Goal: Task Accomplishment & Management: Manage account settings

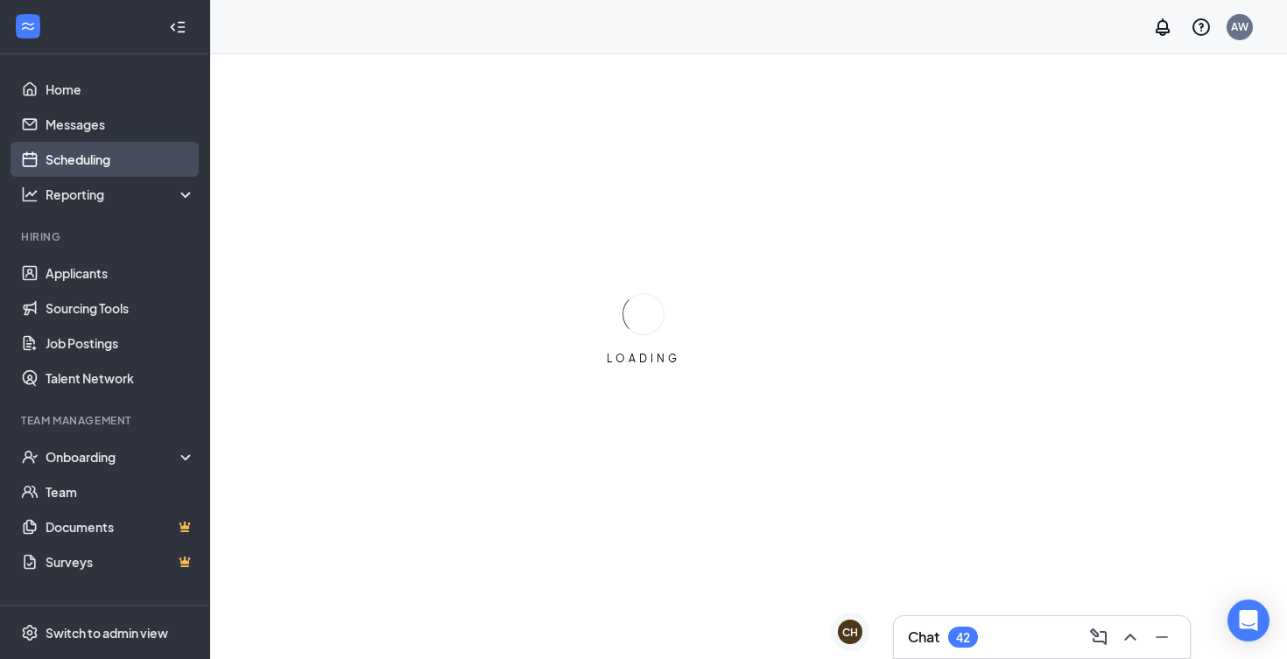
click at [76, 152] on link "Scheduling" at bounding box center [121, 159] width 150 height 35
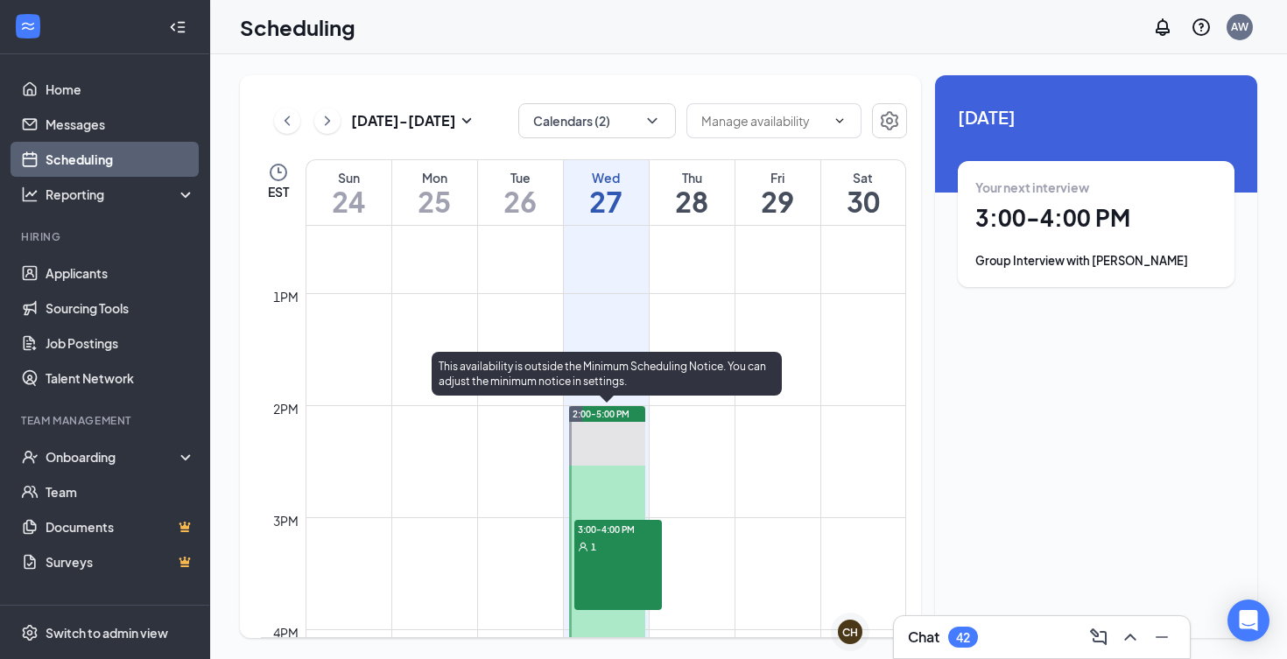
scroll to position [1402, 0]
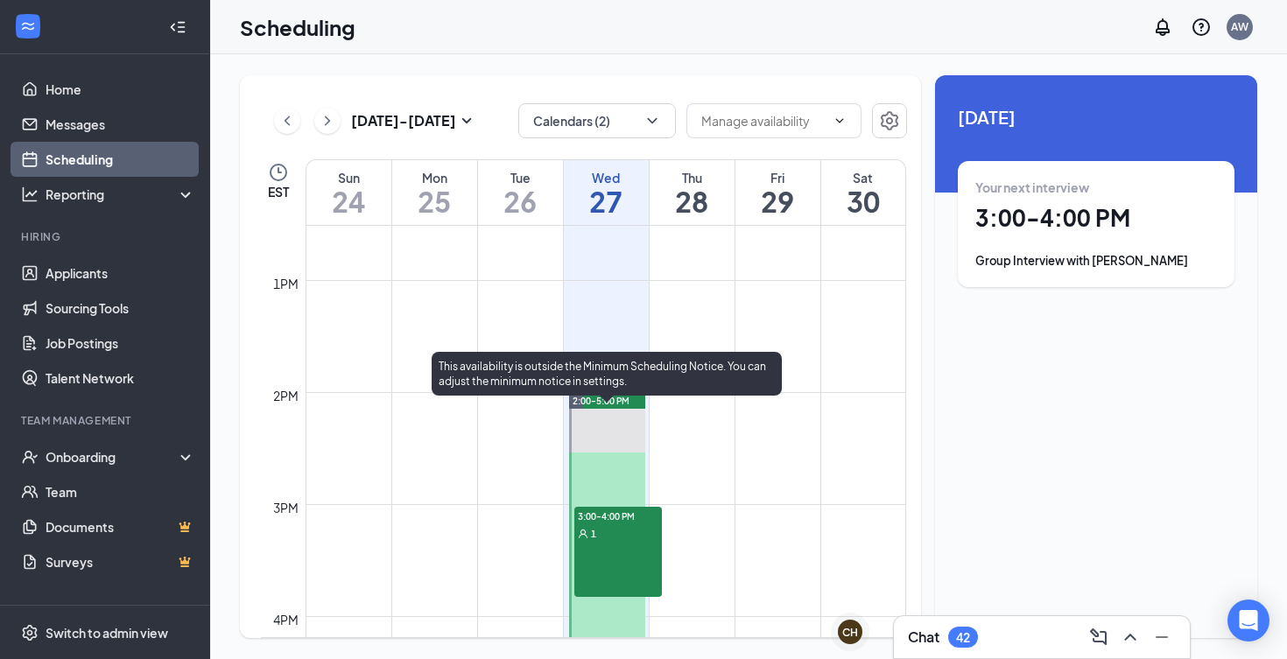
click at [603, 544] on div "3:00-4:00 PM 1" at bounding box center [618, 552] width 88 height 91
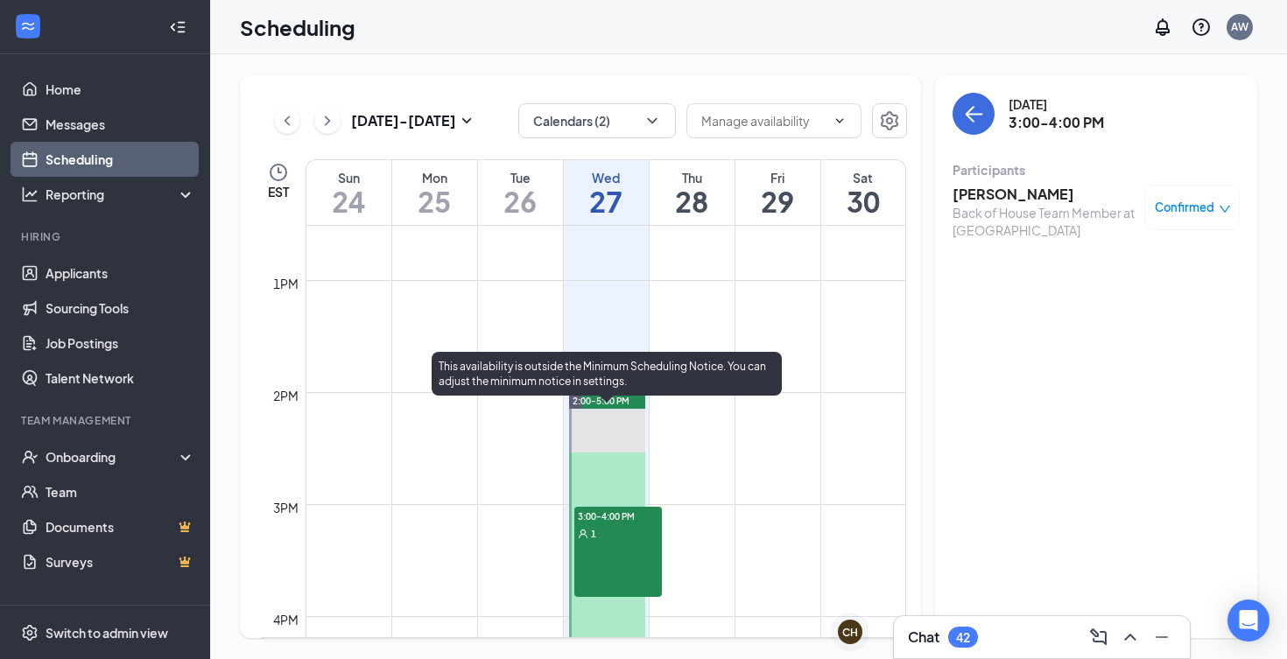
click at [595, 462] on div at bounding box center [607, 560] width 77 height 335
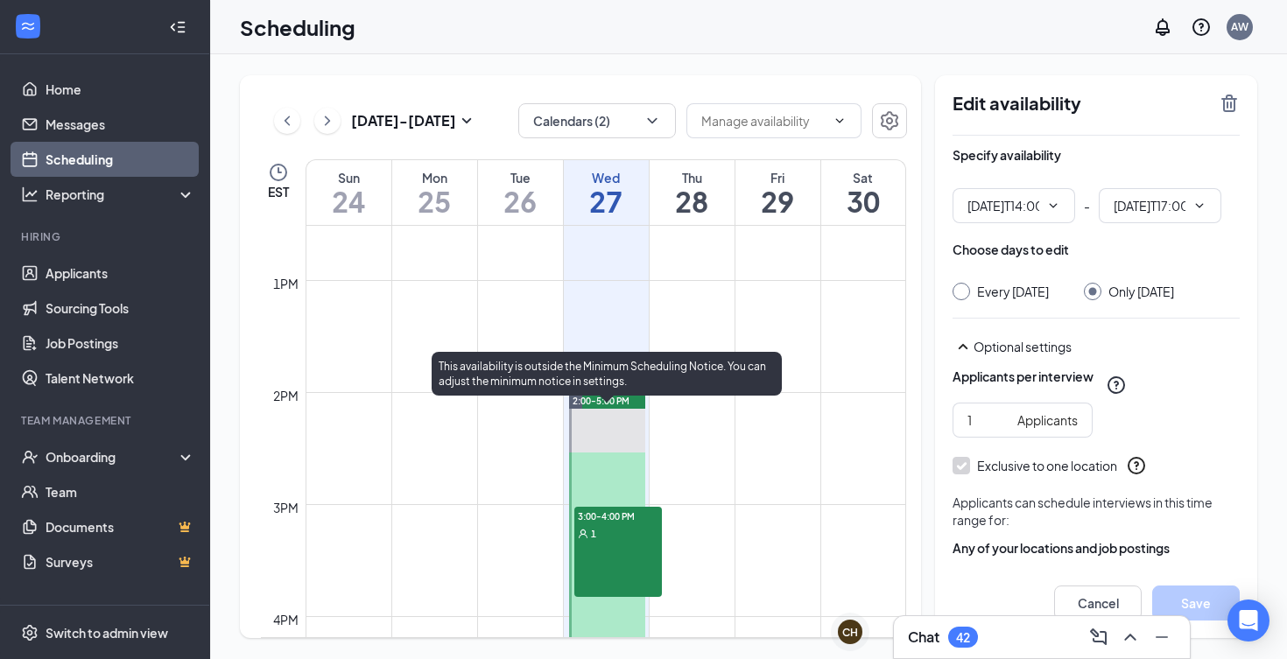
type input "02:00 PM"
type input "05:00 PM"
click at [613, 538] on div "1" at bounding box center [618, 533] width 88 height 18
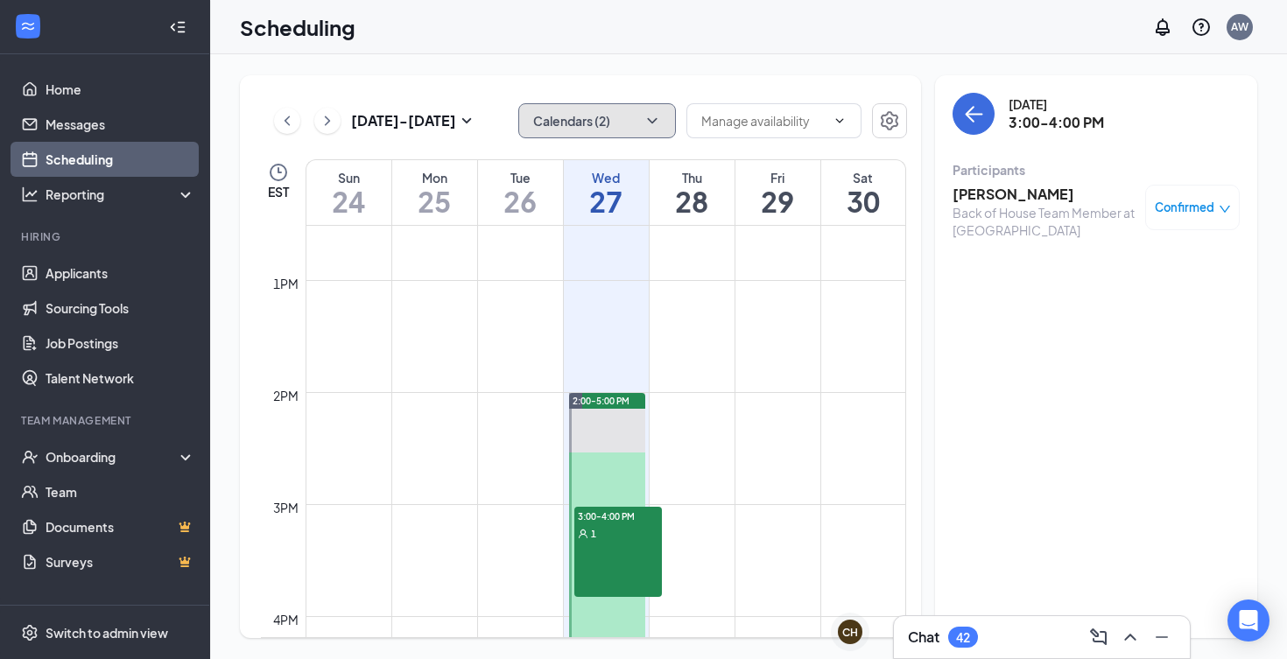
click at [648, 130] on button "Calendars (2)" at bounding box center [597, 120] width 158 height 35
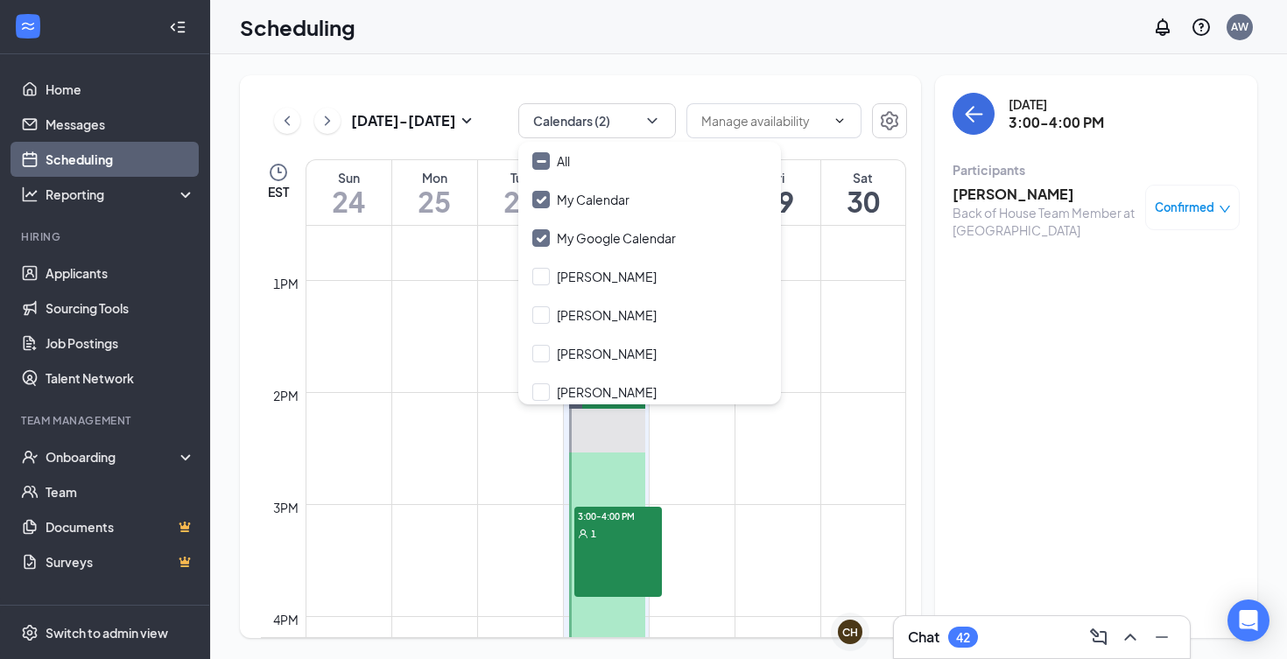
click at [1050, 320] on div "[DATE] 3:00-4:00 PM Participants [PERSON_NAME] Back of House Team Member at [GE…" at bounding box center [1096, 356] width 322 height 563
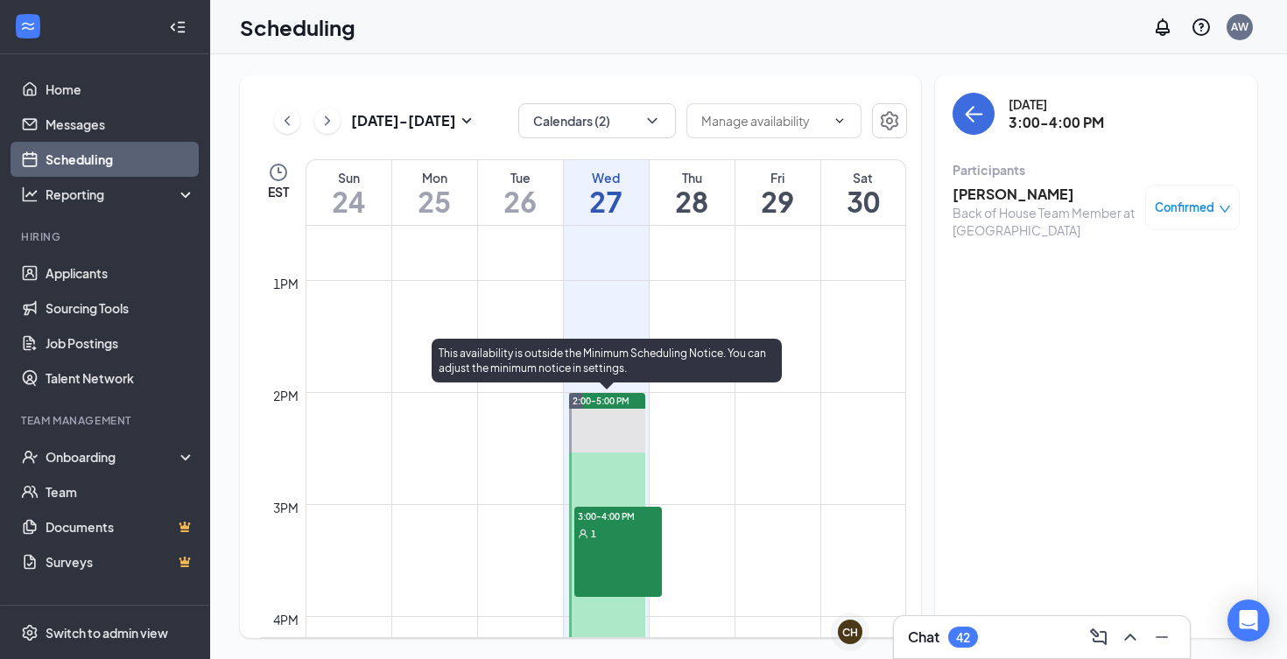
click at [602, 529] on div "1" at bounding box center [618, 533] width 88 height 18
click at [621, 454] on div at bounding box center [607, 560] width 77 height 335
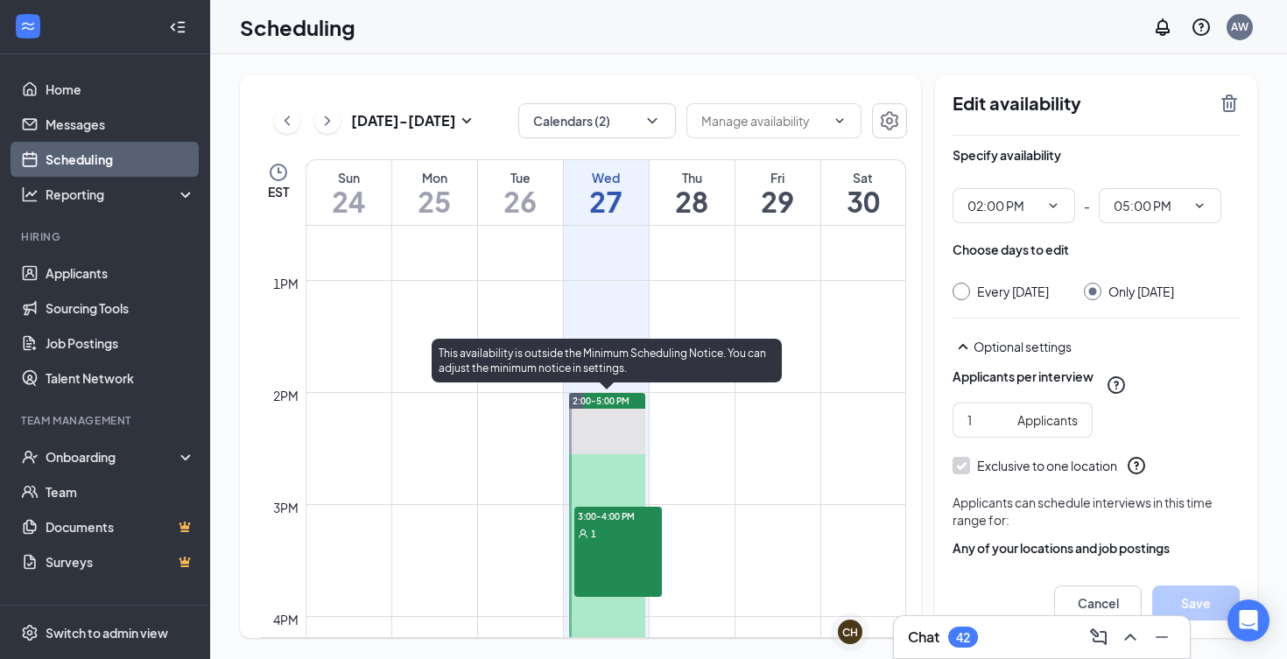
click at [627, 523] on span "3:00-4:00 PM" at bounding box center [618, 516] width 88 height 18
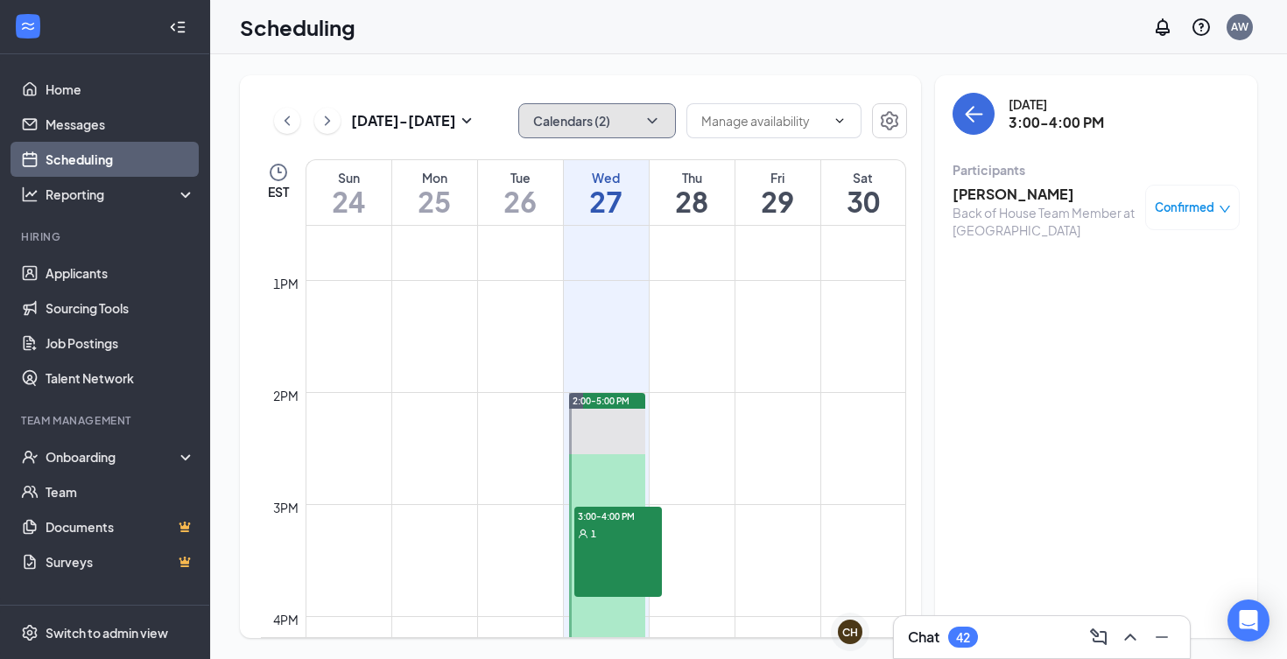
click at [629, 113] on button "Calendars (2)" at bounding box center [597, 120] width 158 height 35
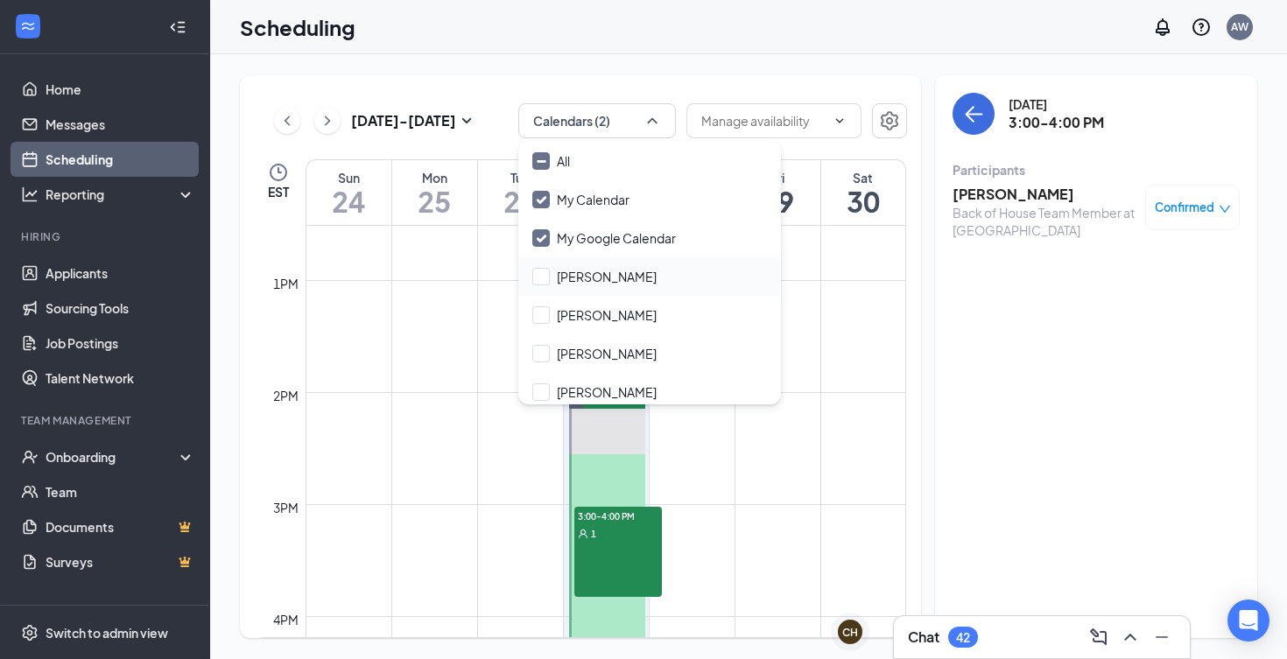
click at [589, 289] on div "[PERSON_NAME]" at bounding box center [649, 276] width 263 height 39
checkbox input "true"
click at [583, 321] on input "[PERSON_NAME]" at bounding box center [594, 315] width 124 height 18
checkbox input "true"
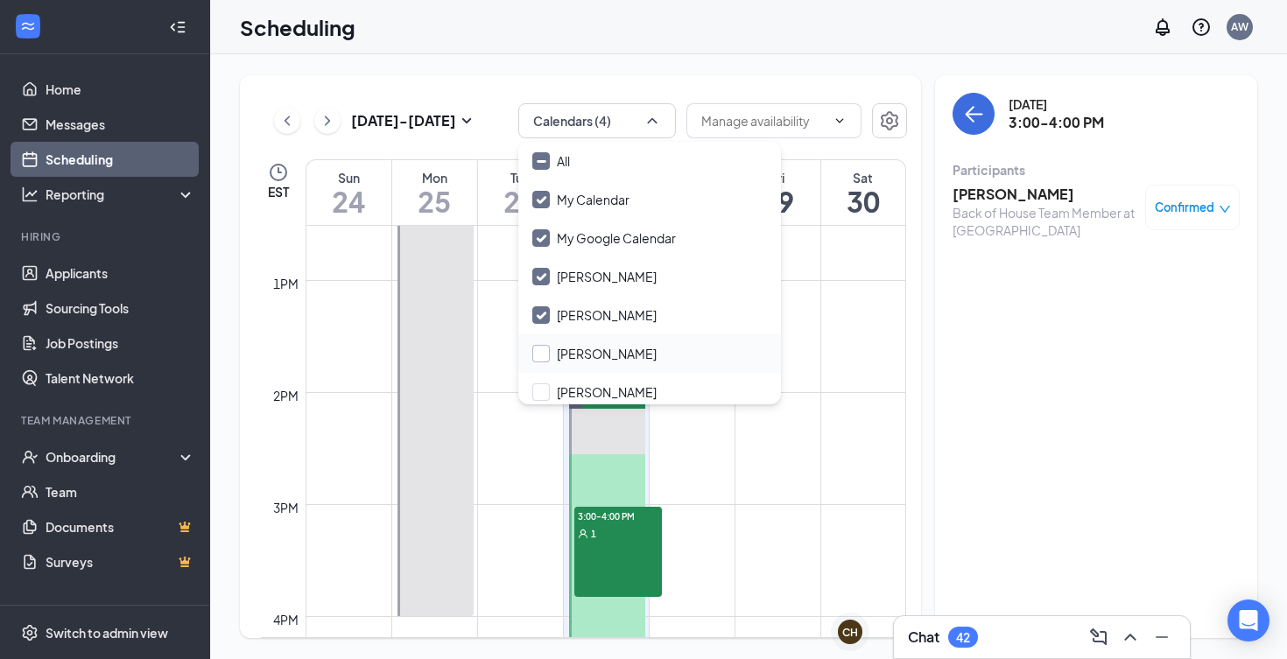
click at [586, 350] on input "[PERSON_NAME]" at bounding box center [594, 354] width 124 height 18
checkbox input "true"
click at [584, 383] on input "[PERSON_NAME]" at bounding box center [594, 392] width 124 height 18
checkbox input "false"
checkbox input "true"
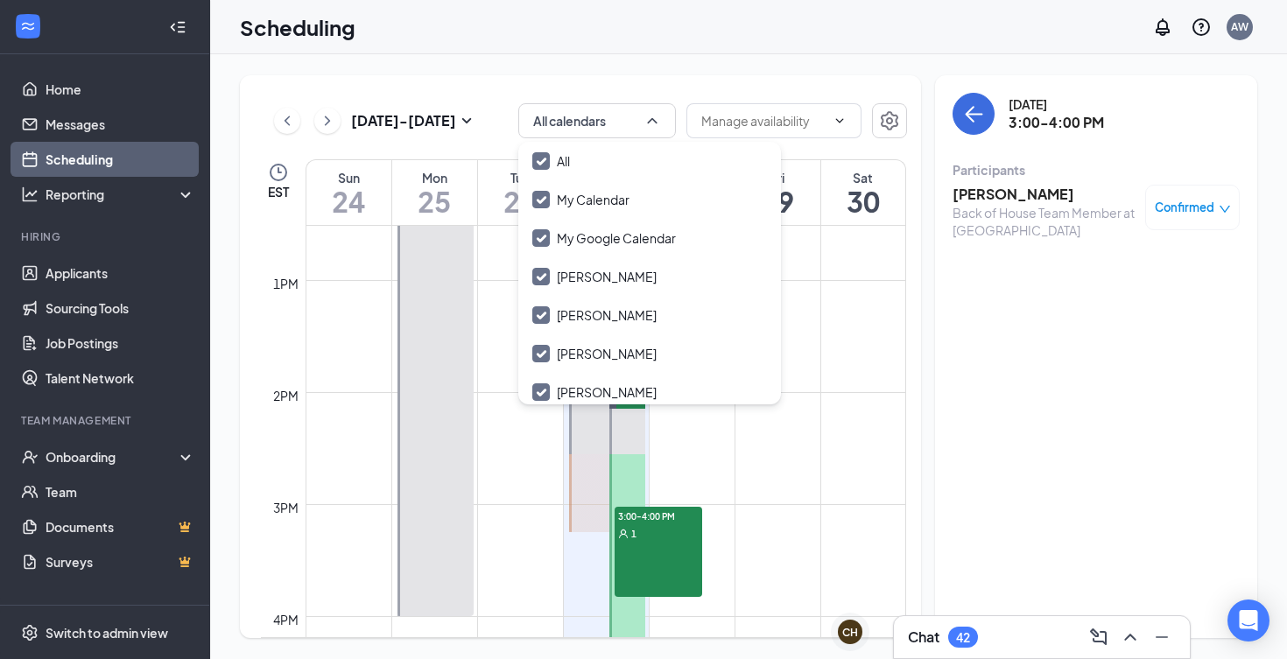
click at [1052, 347] on div "[DATE] 3:00-4:00 PM Participants [PERSON_NAME] Back of House Team Member at [GE…" at bounding box center [1096, 356] width 322 height 563
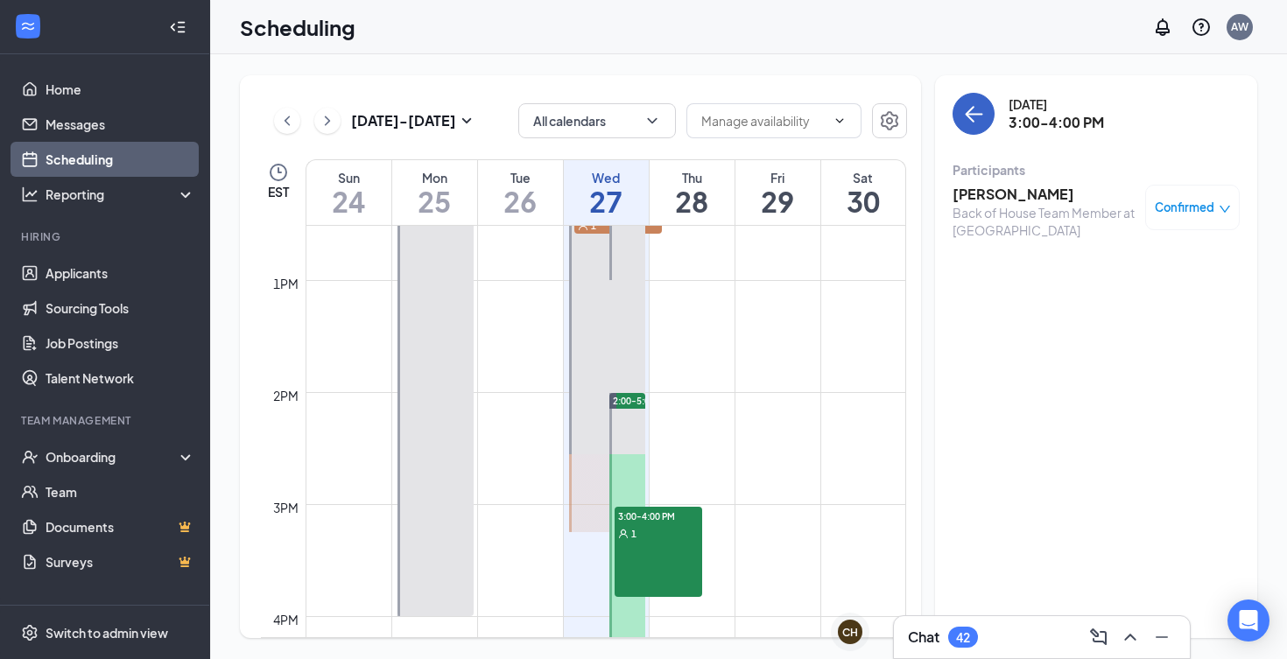
click at [976, 105] on icon "ArrowLeft" at bounding box center [973, 113] width 21 height 21
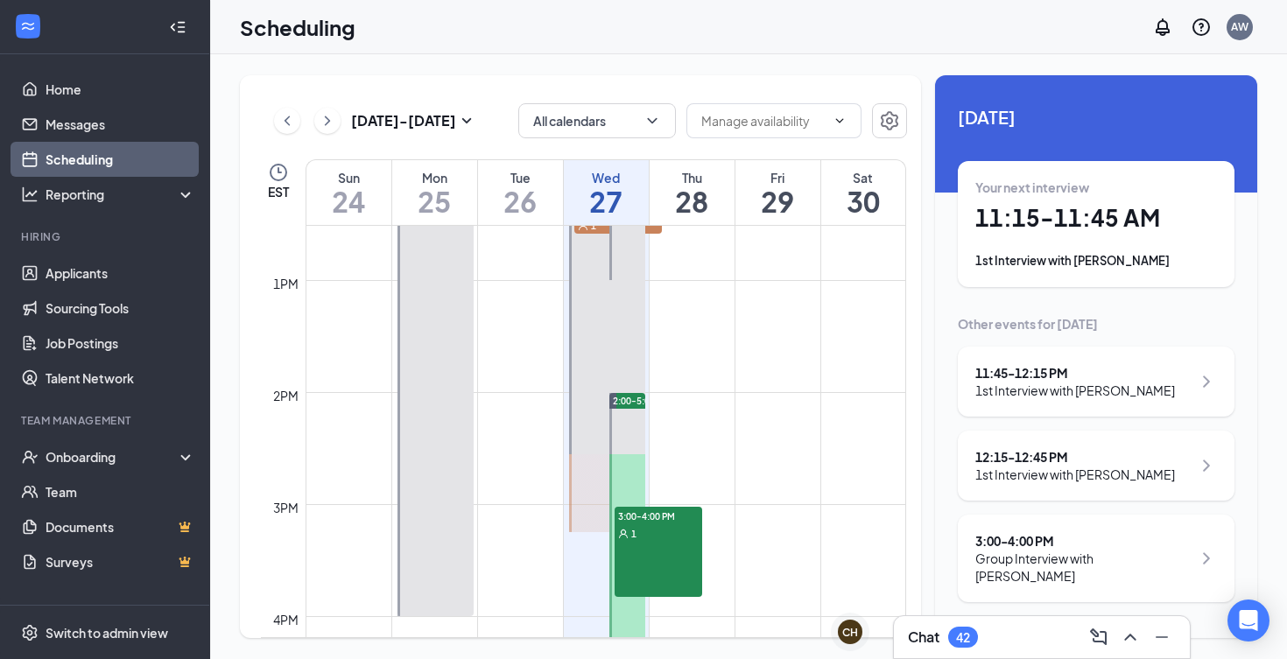
scroll to position [10, 0]
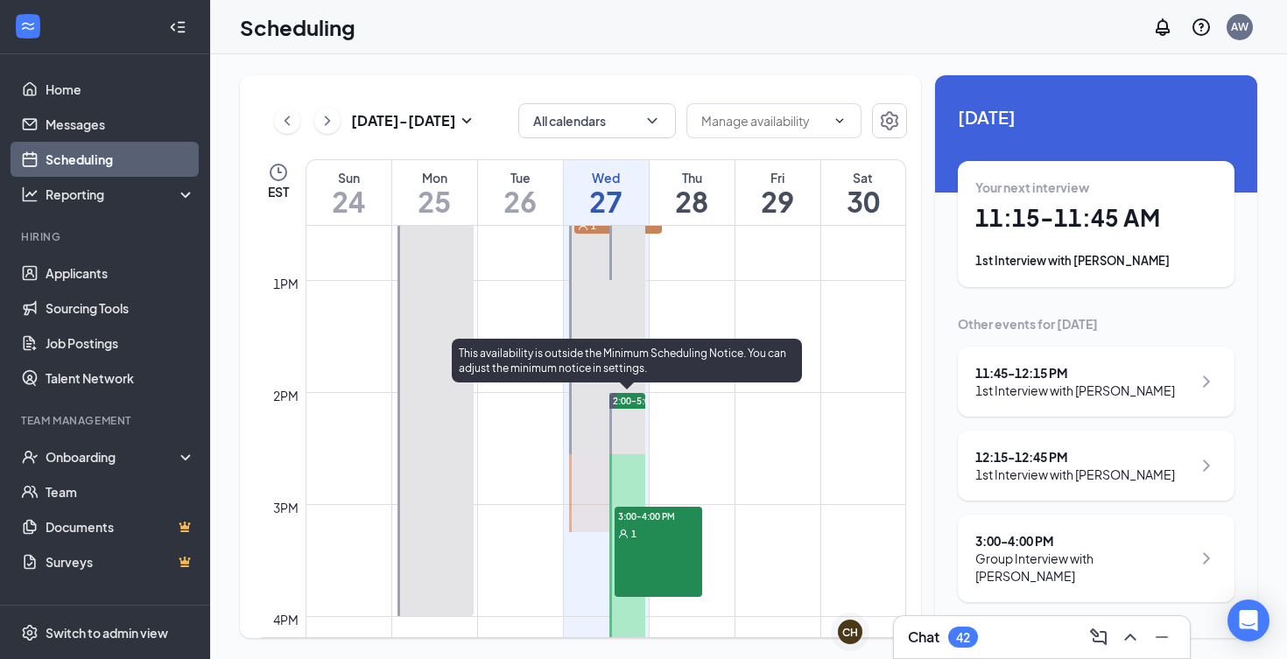
click at [625, 434] on div at bounding box center [627, 560] width 36 height 335
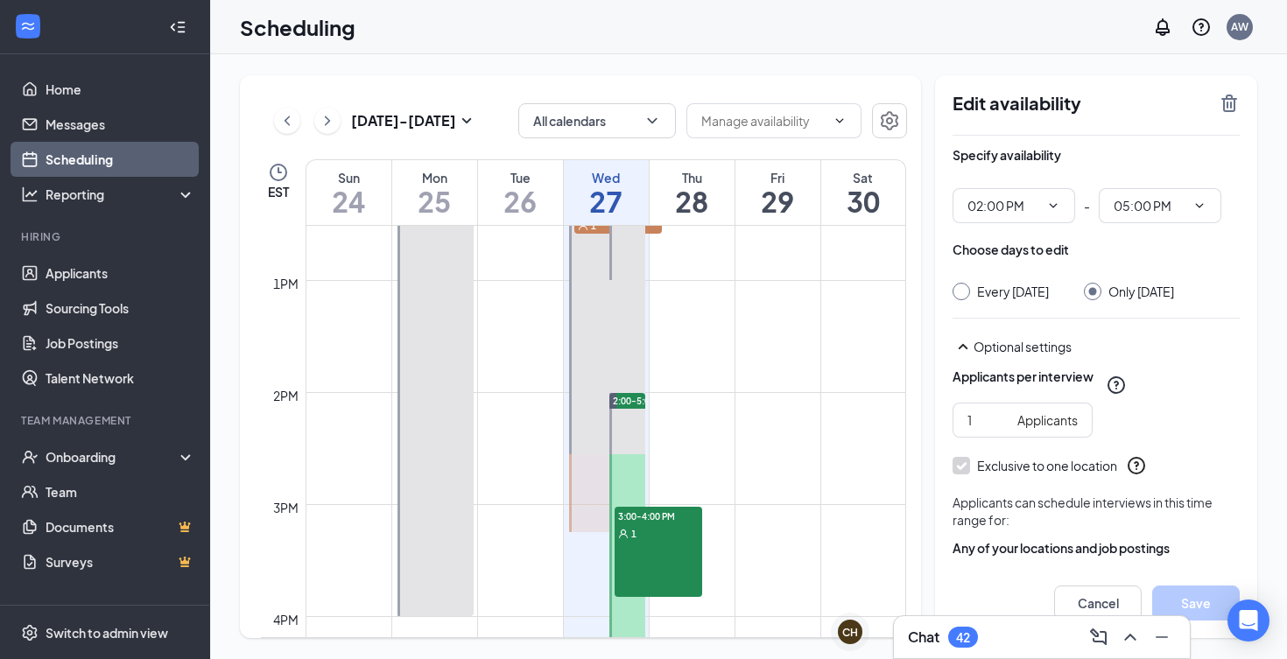
click at [807, 53] on div "Scheduling AW" at bounding box center [748, 27] width 1077 height 54
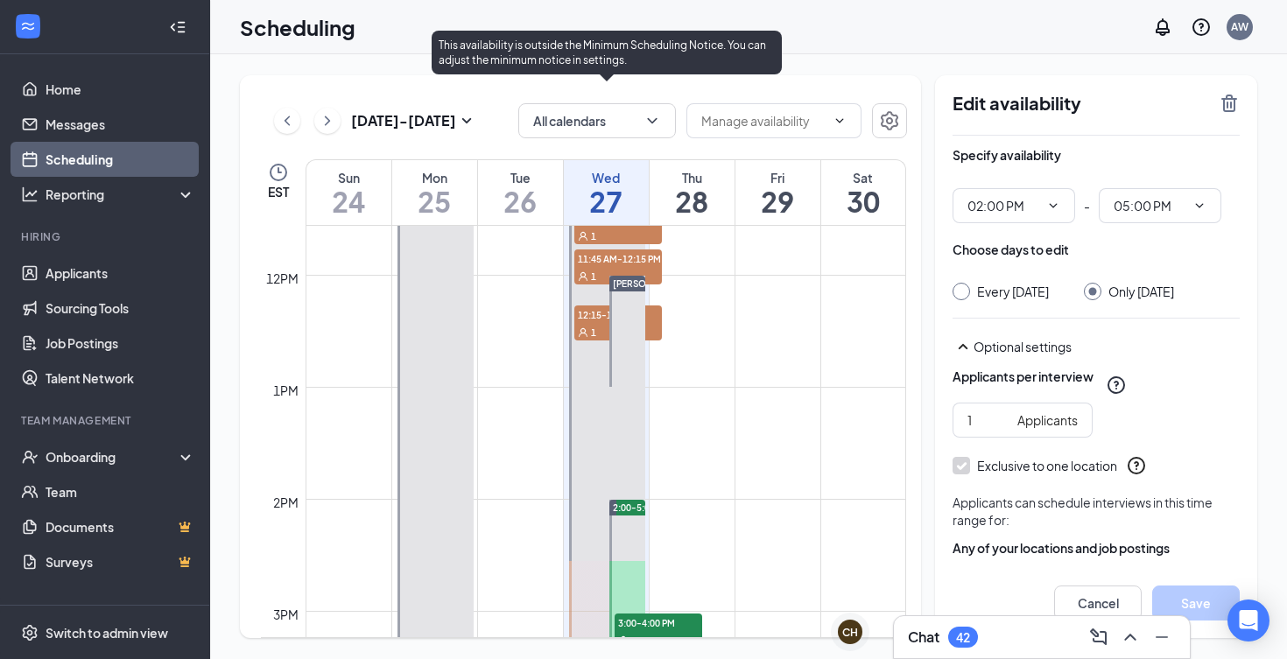
scroll to position [1280, 0]
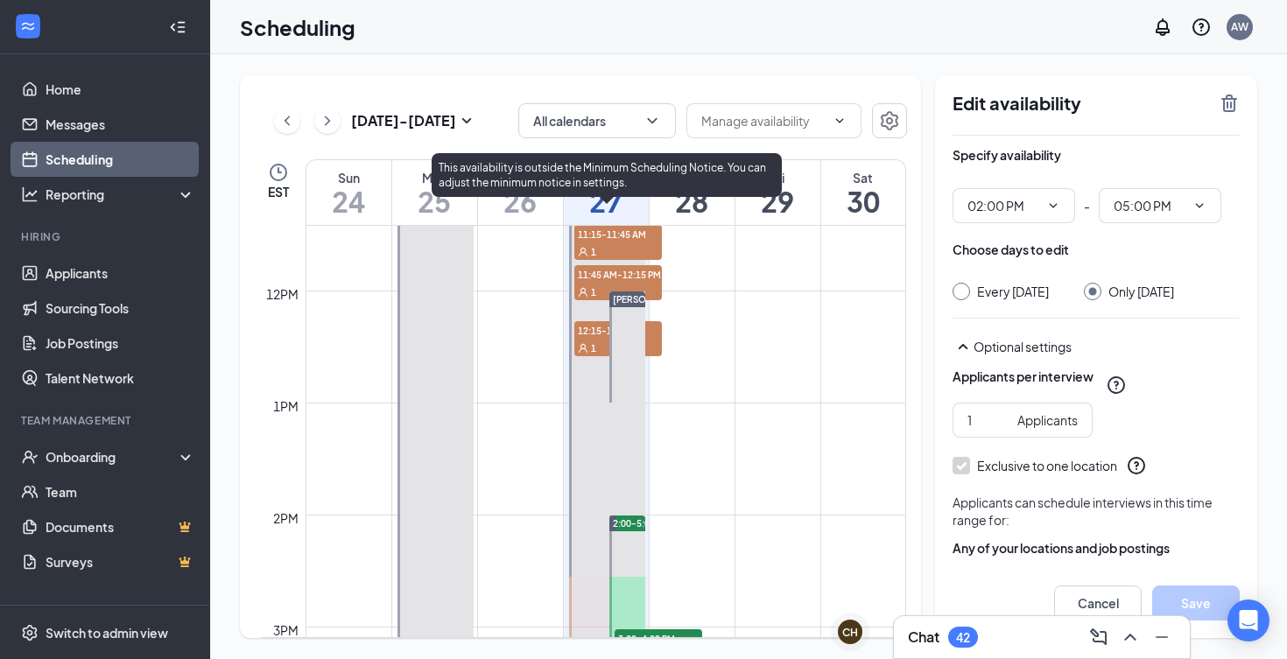
click at [592, 352] on span "1" at bounding box center [593, 348] width 5 height 12
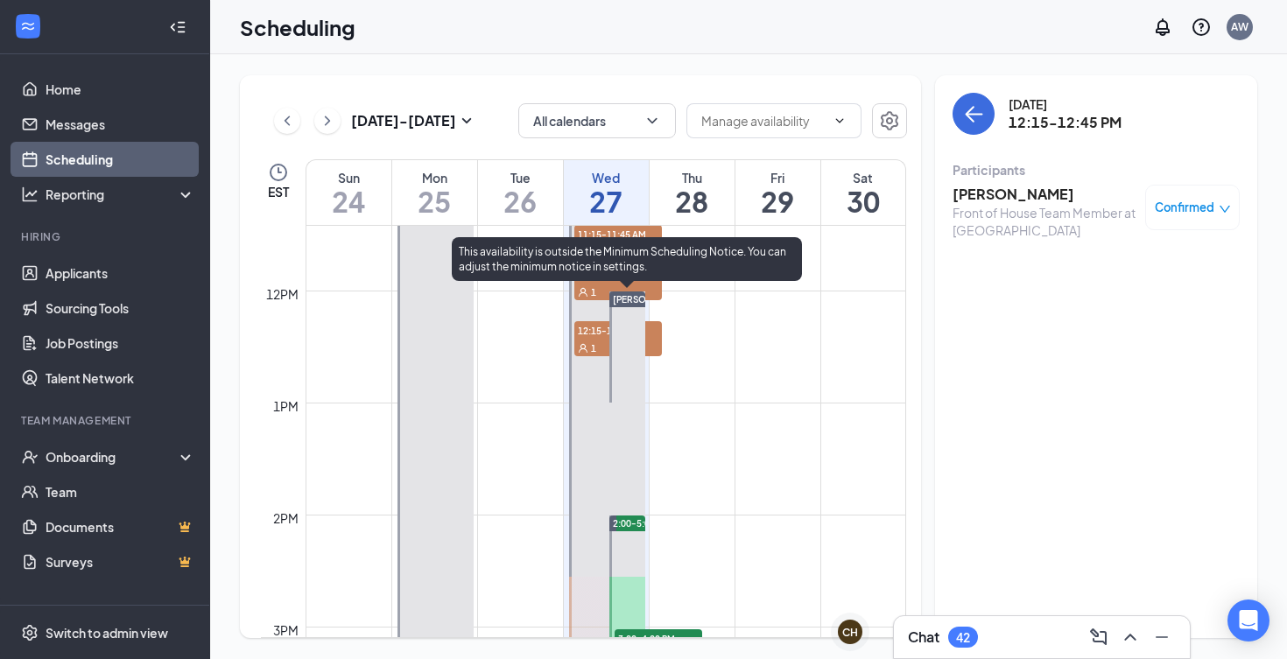
click at [616, 342] on div at bounding box center [627, 347] width 36 height 111
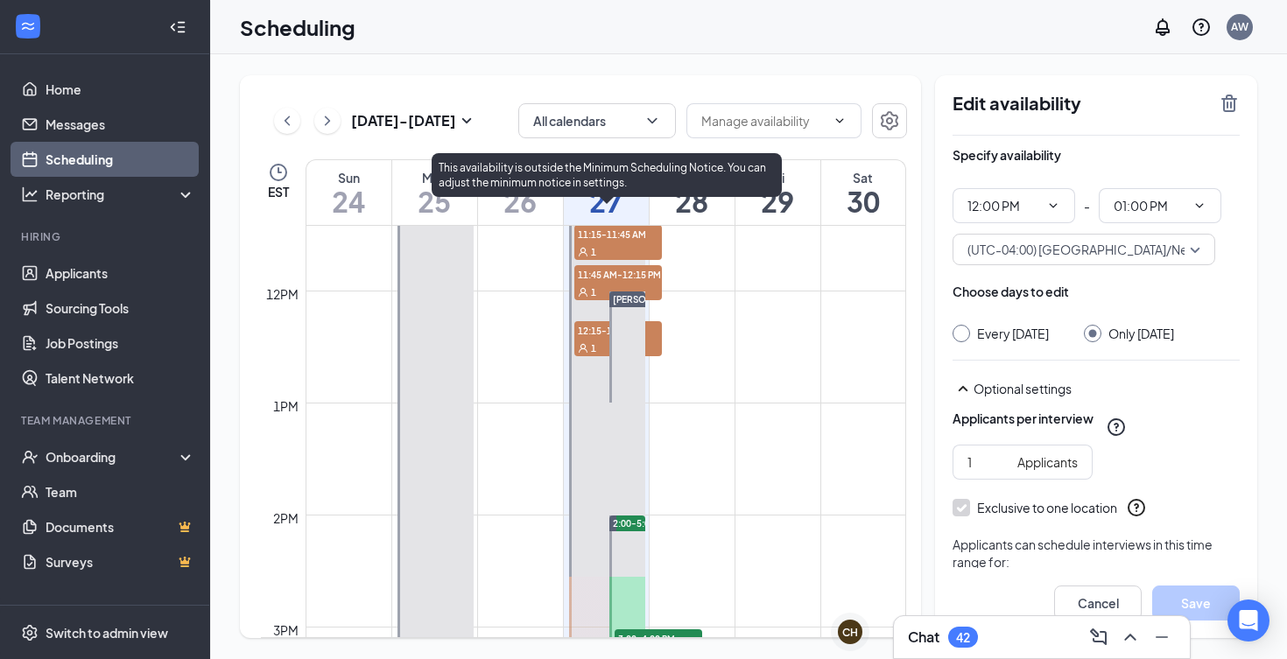
click at [596, 342] on div "1" at bounding box center [618, 348] width 88 height 18
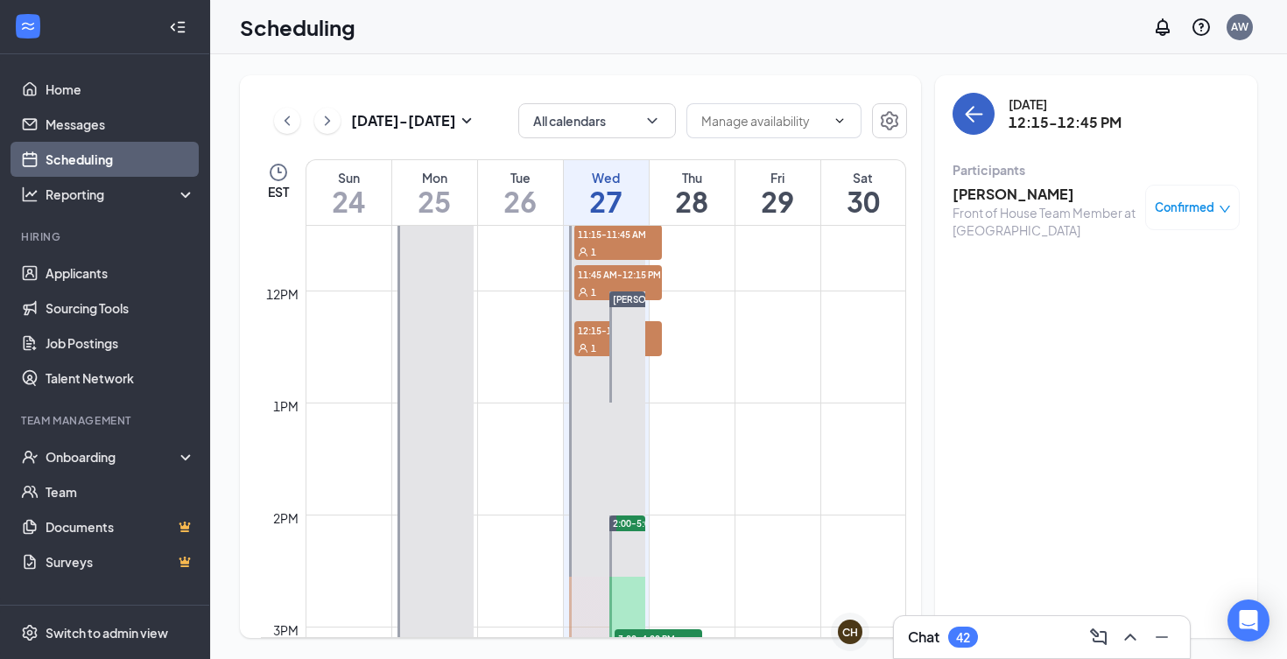
click at [971, 118] on icon "ArrowLeft" at bounding box center [970, 114] width 9 height 17
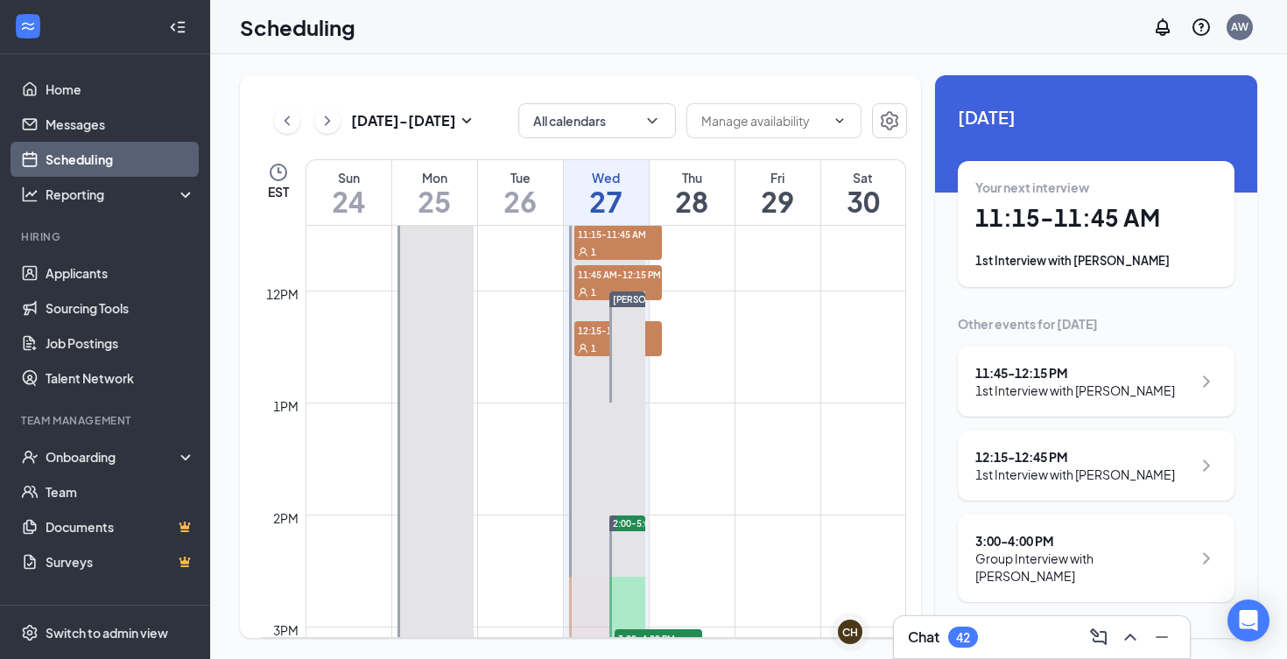
scroll to position [10, 0]
click at [622, 125] on button "All calendars" at bounding box center [597, 120] width 158 height 35
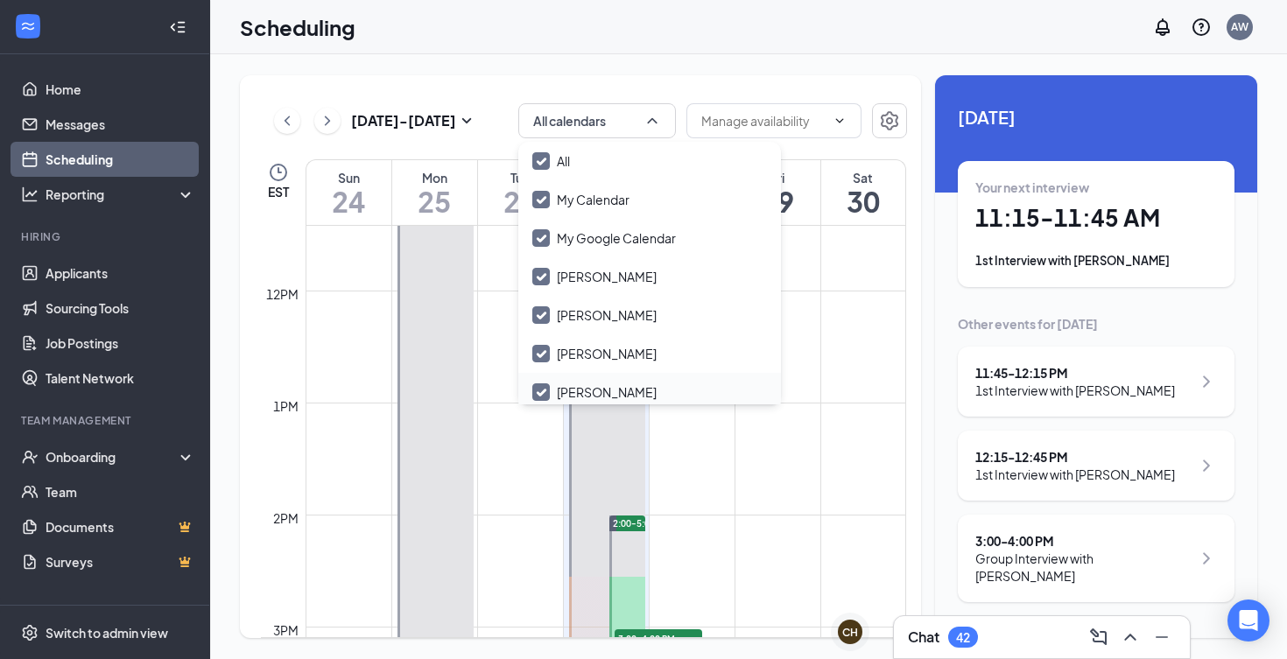
click at [599, 391] on input "[PERSON_NAME]" at bounding box center [594, 392] width 124 height 18
checkbox input "true"
checkbox input "false"
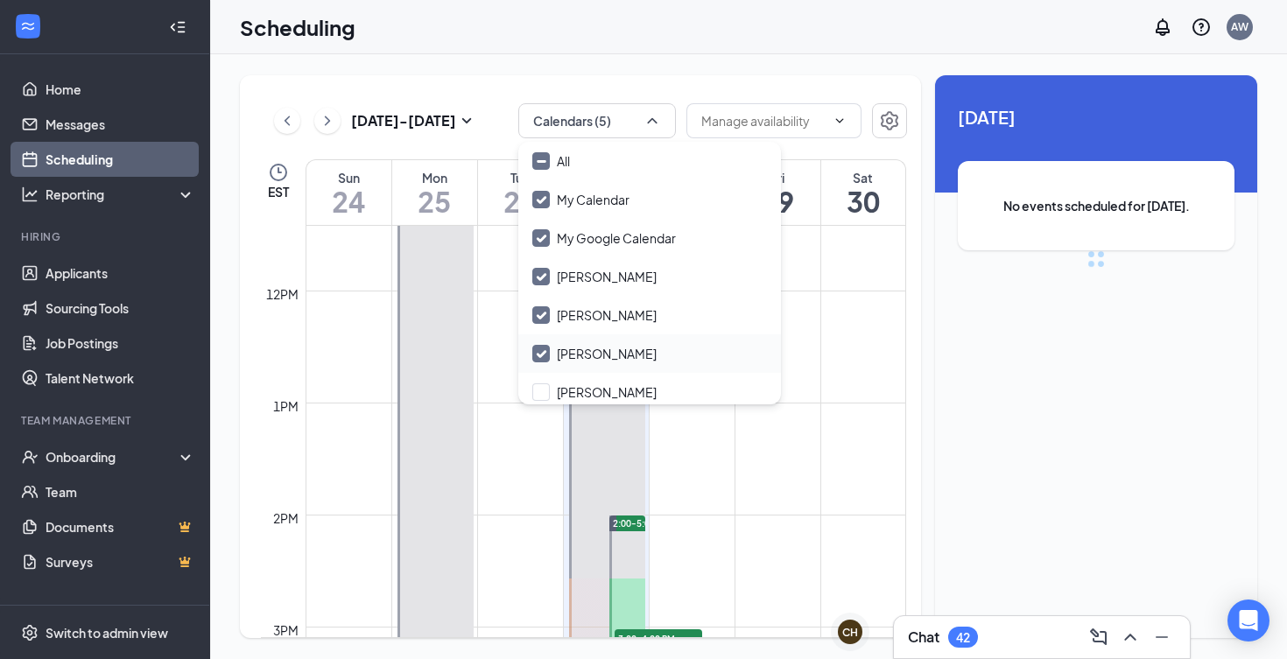
click at [599, 353] on input "[PERSON_NAME]" at bounding box center [594, 354] width 124 height 18
checkbox input "false"
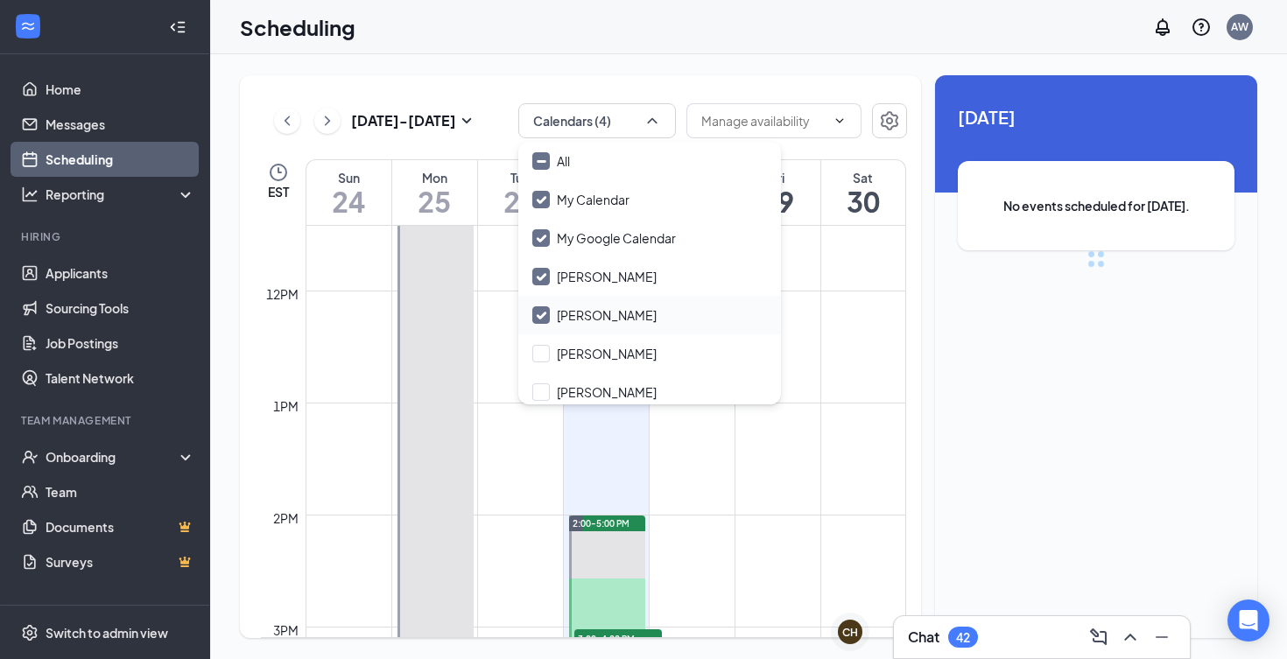
click at [599, 324] on div "[PERSON_NAME]" at bounding box center [649, 315] width 263 height 39
checkbox input "false"
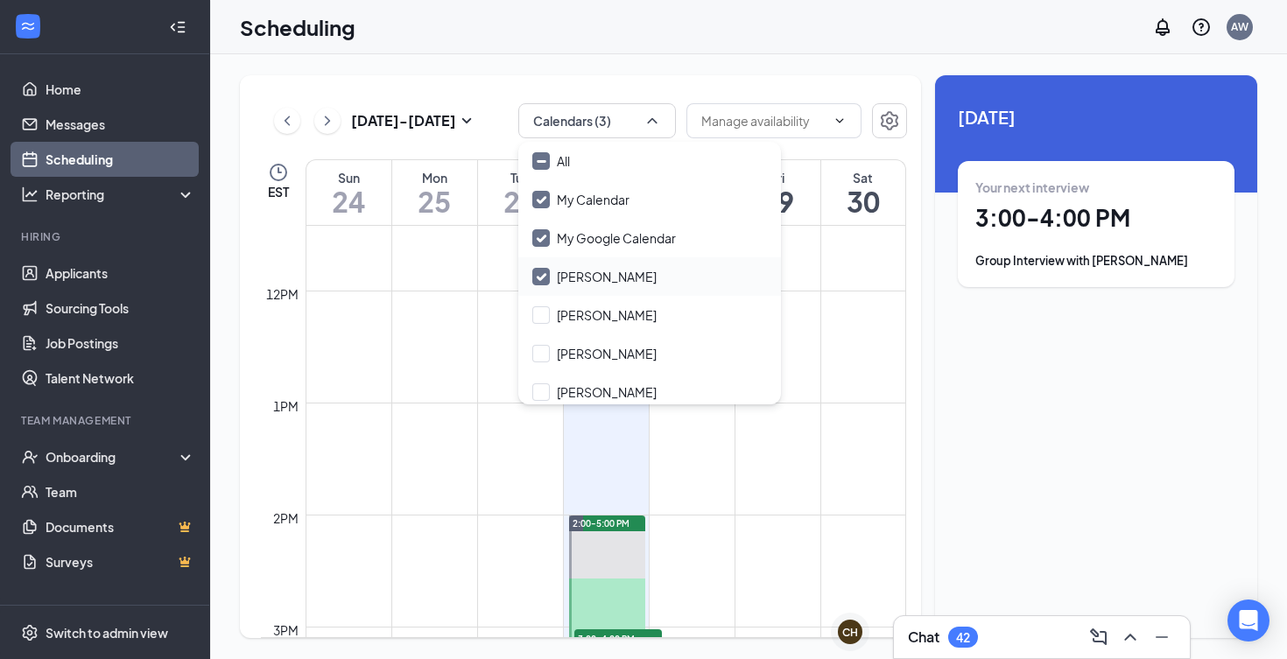
click at [600, 286] on div "[PERSON_NAME]" at bounding box center [649, 276] width 263 height 39
checkbox input "false"
click at [600, 385] on input "[PERSON_NAME]" at bounding box center [594, 392] width 124 height 18
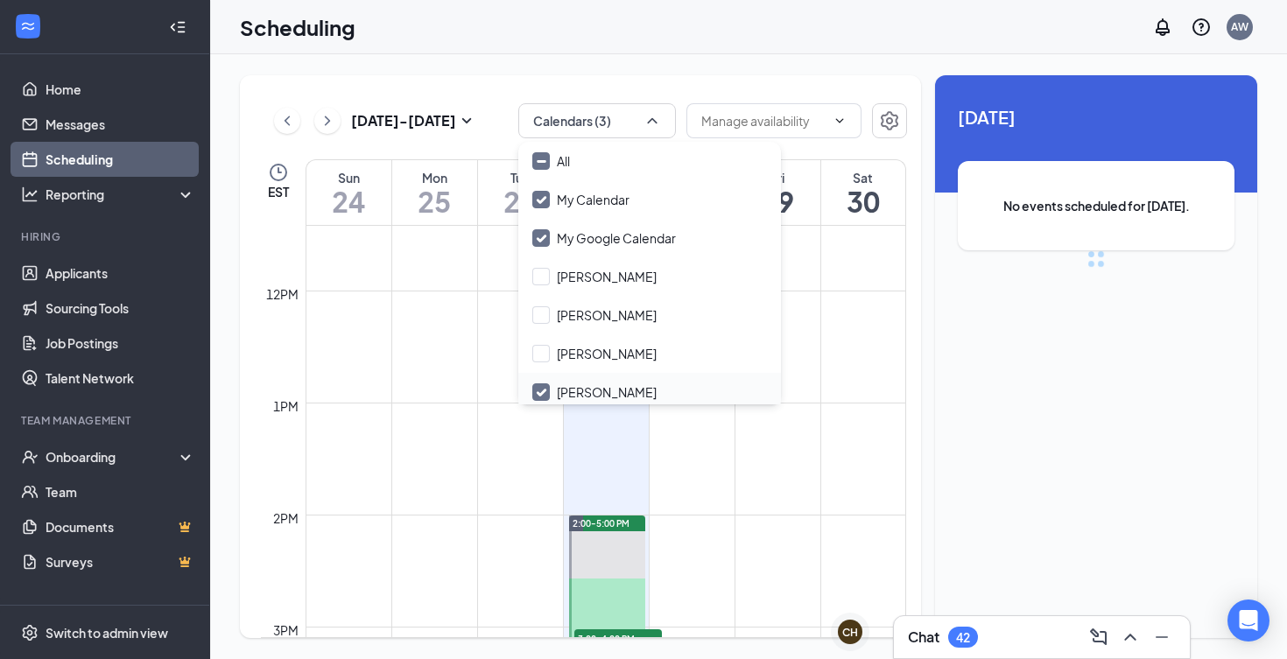
checkbox input "true"
click at [600, 358] on input "[PERSON_NAME]" at bounding box center [594, 354] width 124 height 18
checkbox input "true"
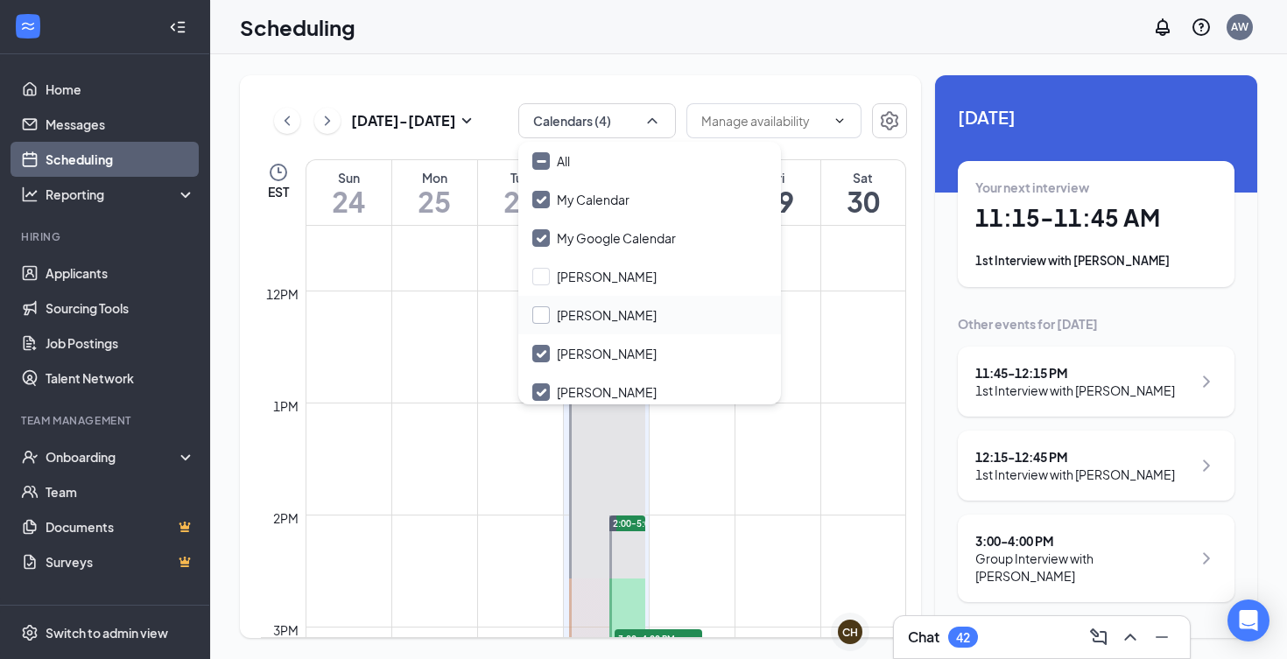
click at [599, 322] on input "[PERSON_NAME]" at bounding box center [594, 315] width 124 height 18
checkbox input "true"
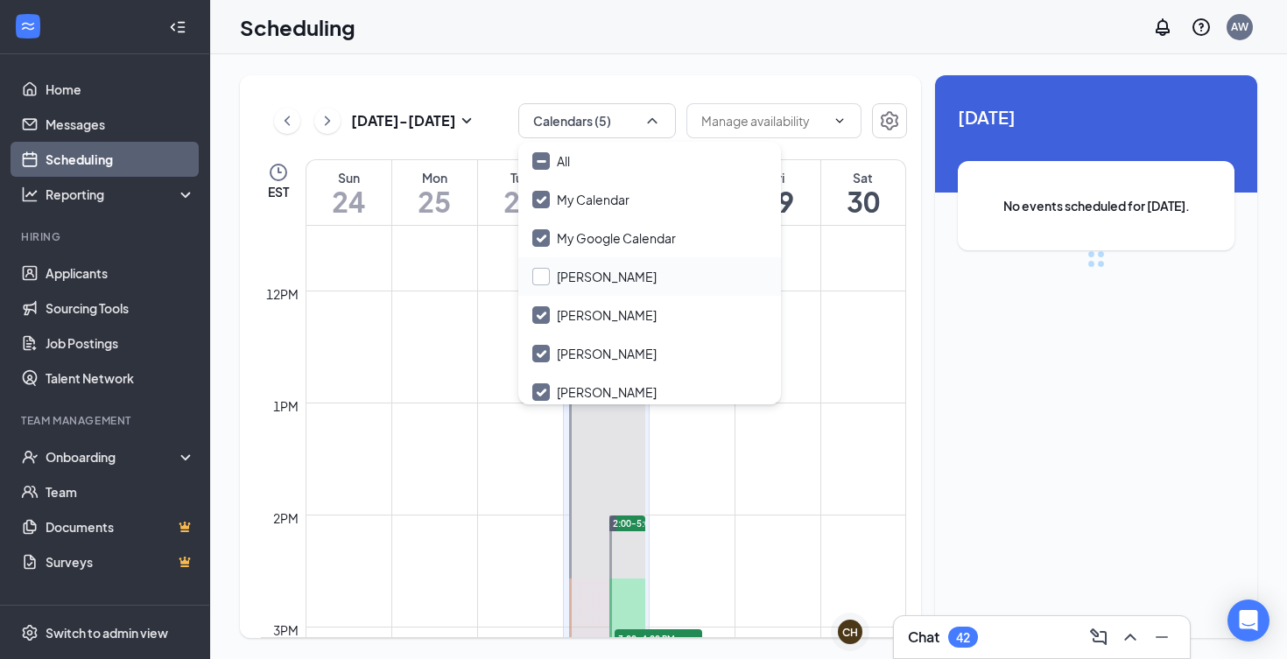
click at [599, 279] on input "[PERSON_NAME]" at bounding box center [594, 277] width 124 height 18
checkbox input "false"
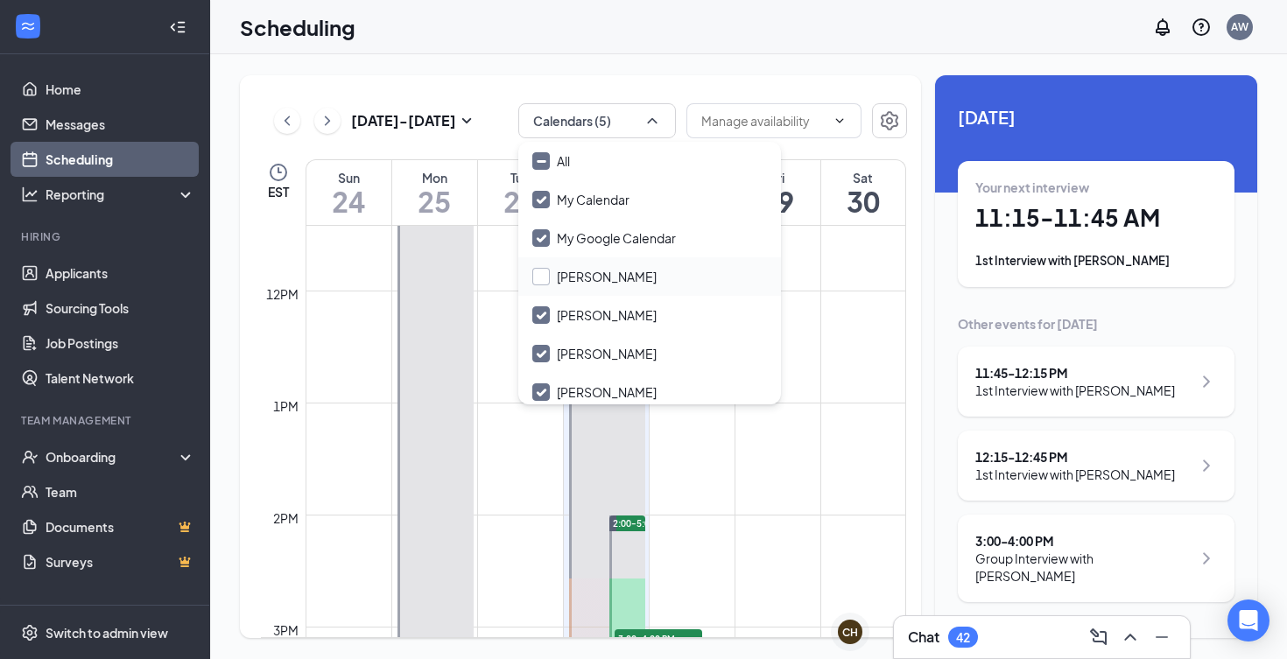
checkbox input "true"
click at [757, 144] on div "All" at bounding box center [649, 161] width 263 height 39
checkbox input "false"
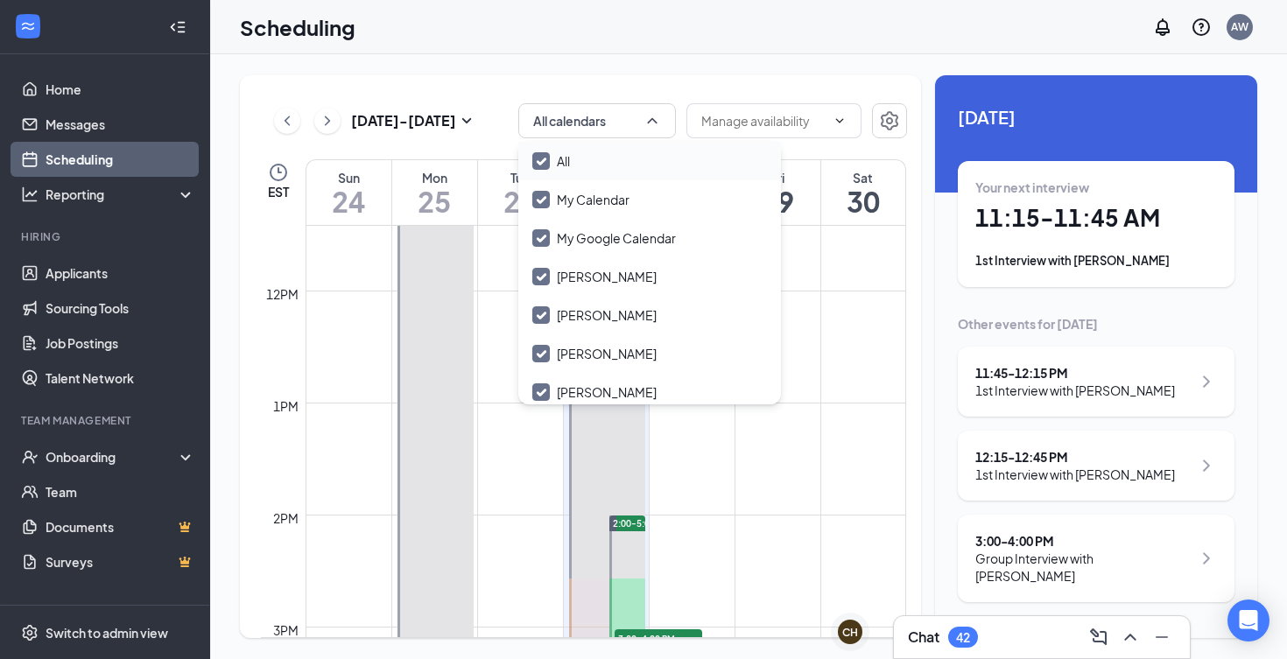
checkbox input "false"
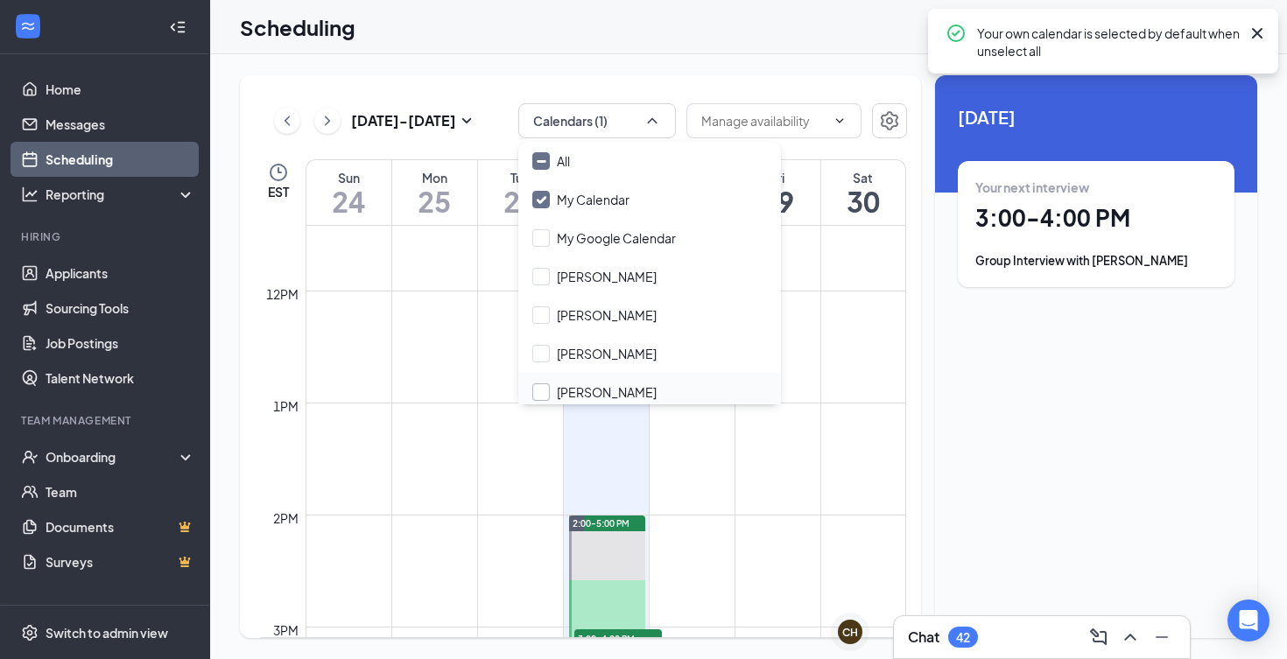
click at [636, 383] on input "[PERSON_NAME]" at bounding box center [594, 392] width 124 height 18
checkbox input "true"
click at [636, 348] on input "[PERSON_NAME]" at bounding box center [594, 354] width 124 height 18
checkbox input "true"
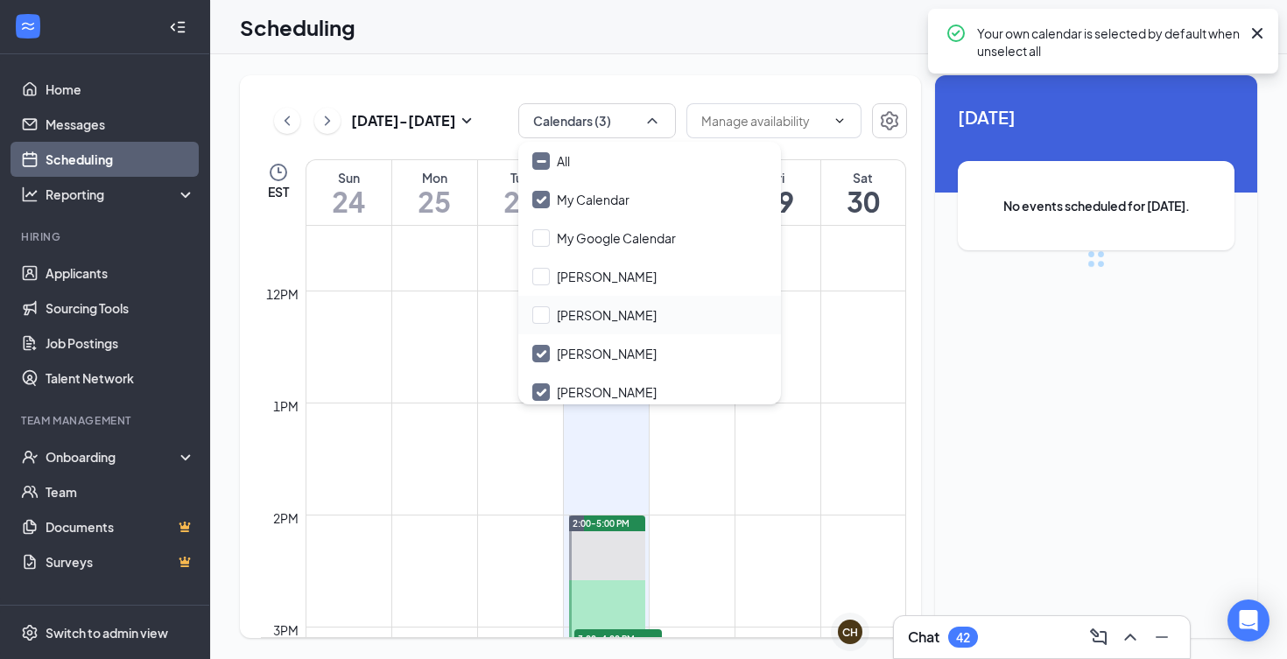
click at [636, 329] on div "[PERSON_NAME]" at bounding box center [649, 315] width 263 height 39
checkbox input "true"
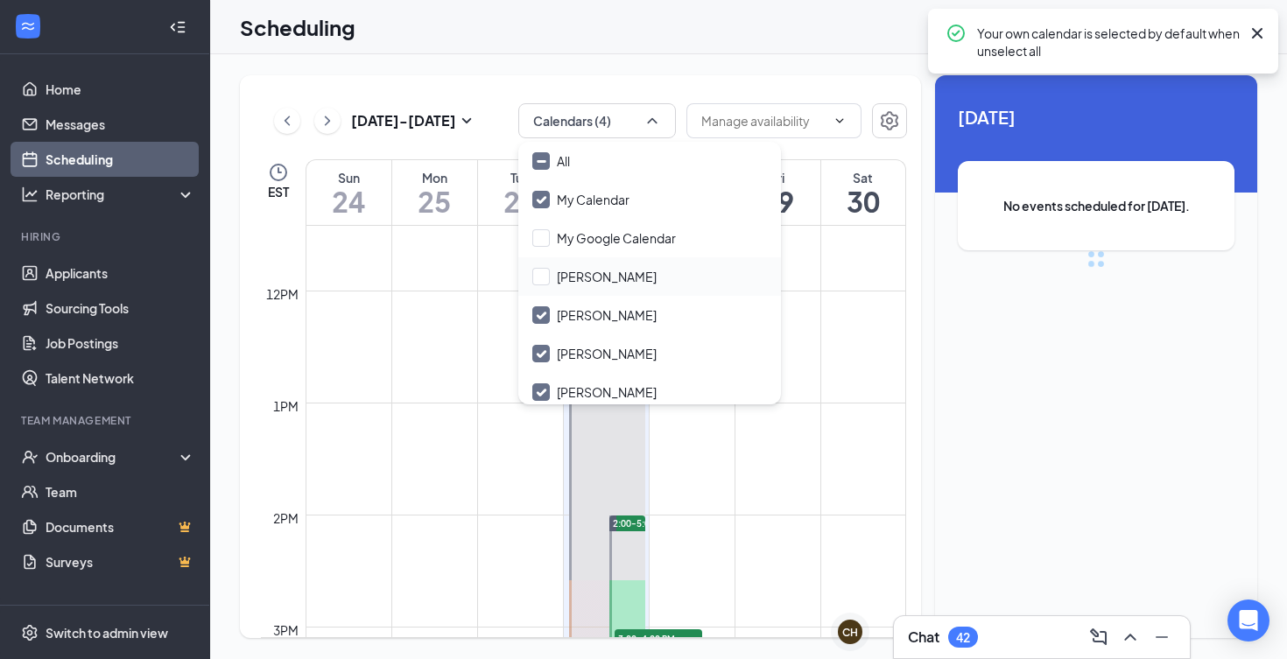
click at [636, 295] on div "[PERSON_NAME]" at bounding box center [649, 276] width 263 height 39
checkbox input "true"
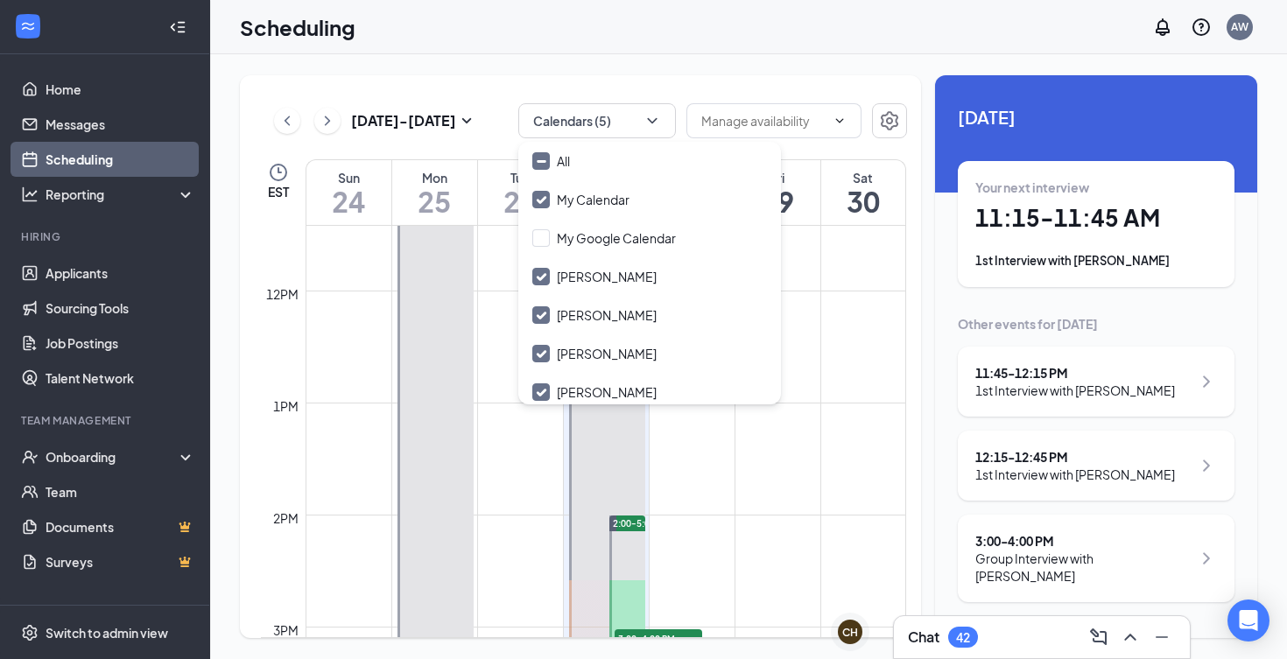
click at [790, 36] on div "Scheduling AW" at bounding box center [748, 27] width 1077 height 54
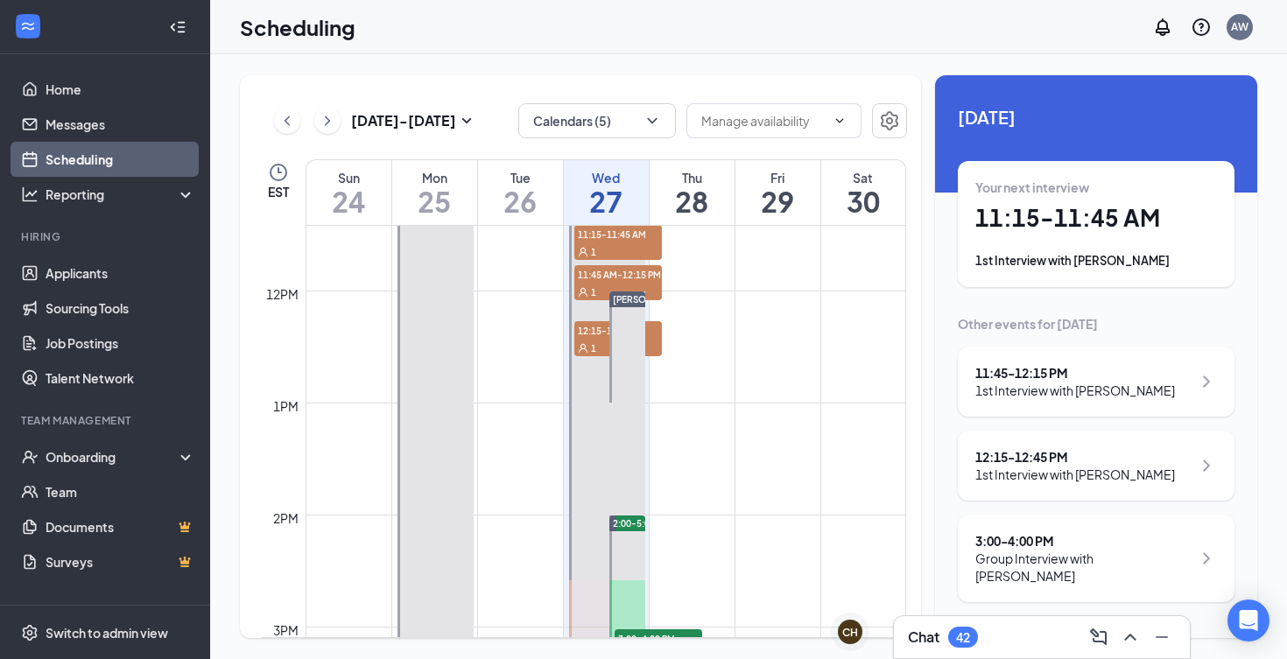
scroll to position [10, 0]
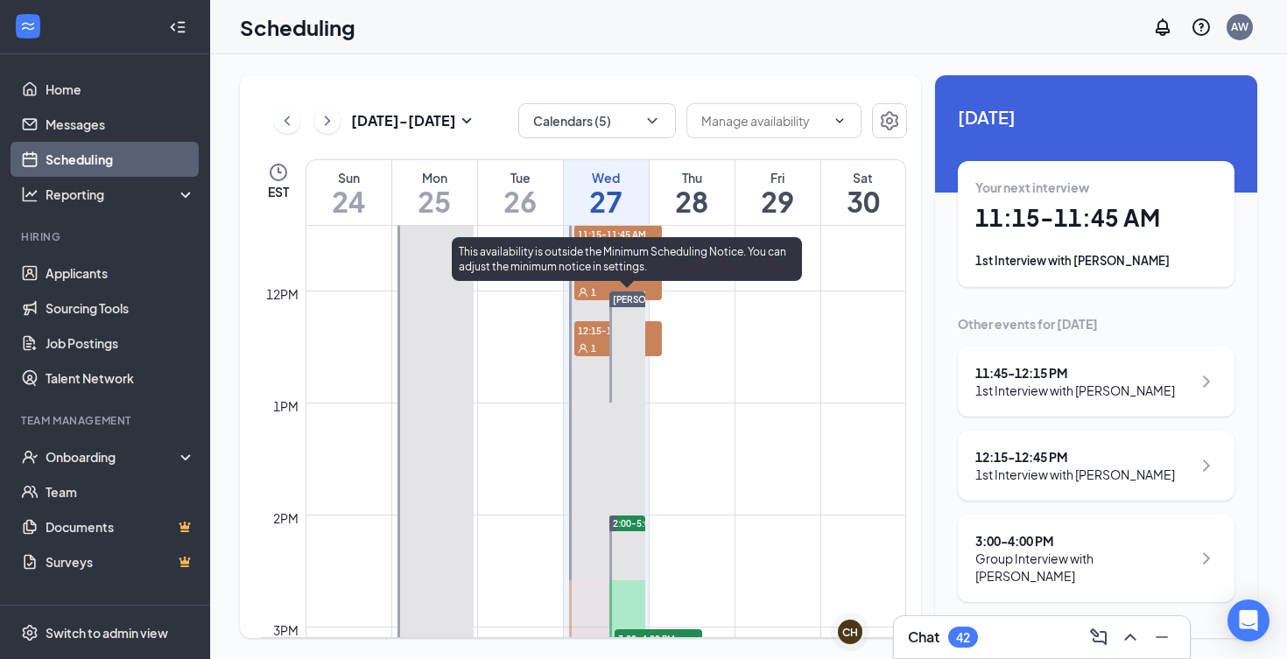
click at [624, 332] on div at bounding box center [627, 347] width 36 height 111
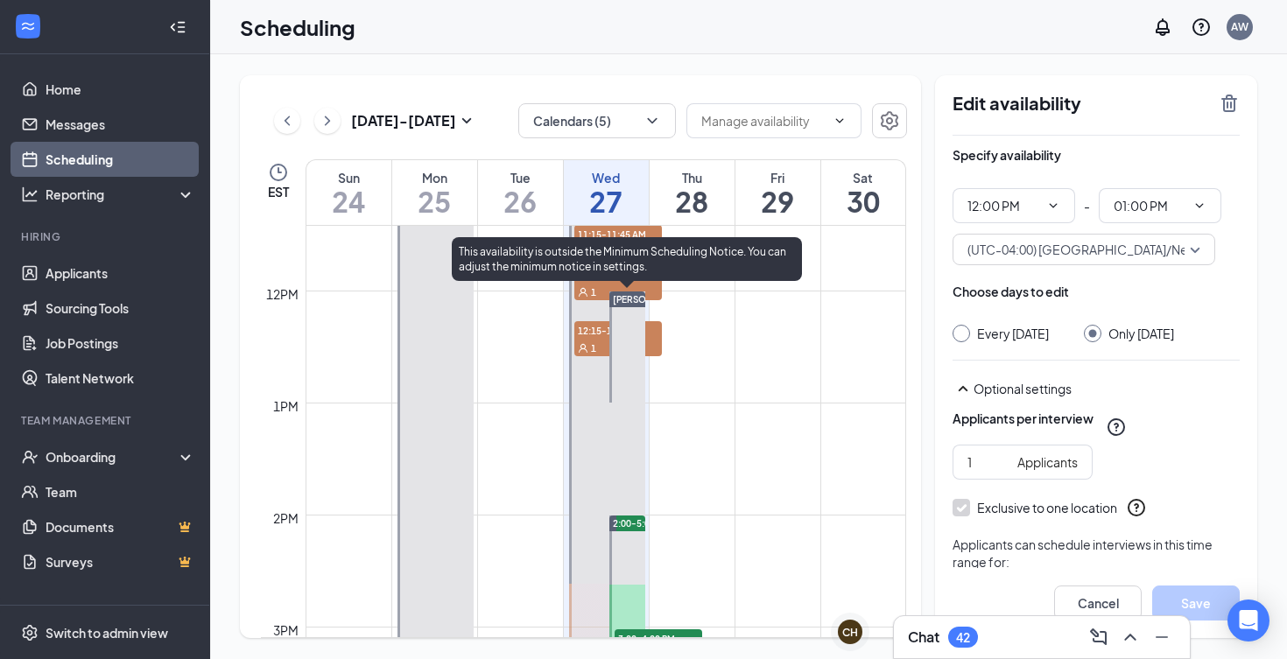
click at [616, 315] on div at bounding box center [627, 347] width 36 height 111
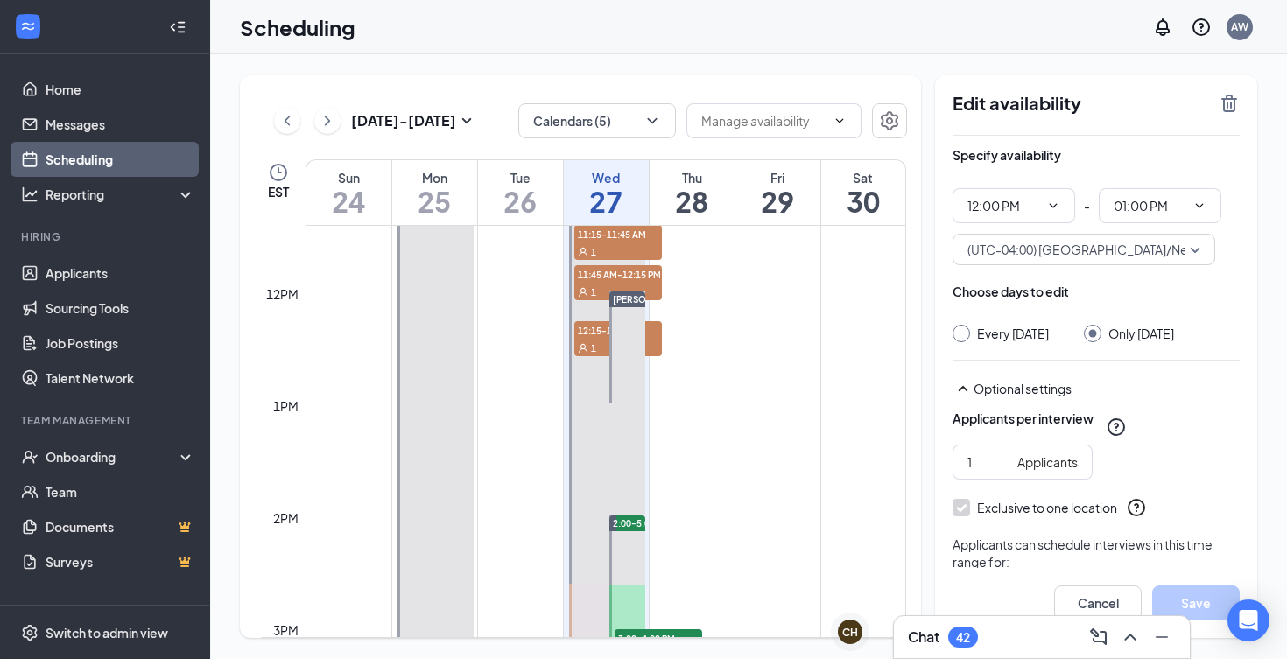
click at [812, 53] on div "Scheduling AW" at bounding box center [748, 27] width 1077 height 54
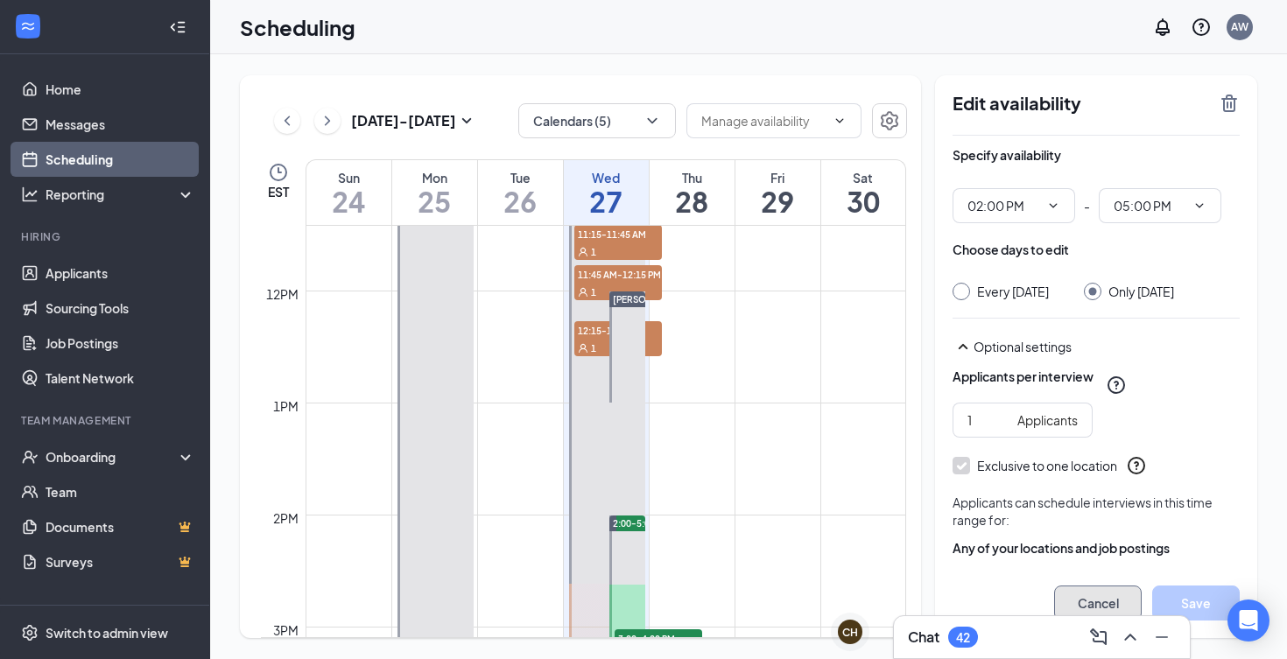
click at [1086, 598] on button "Cancel" at bounding box center [1098, 603] width 88 height 35
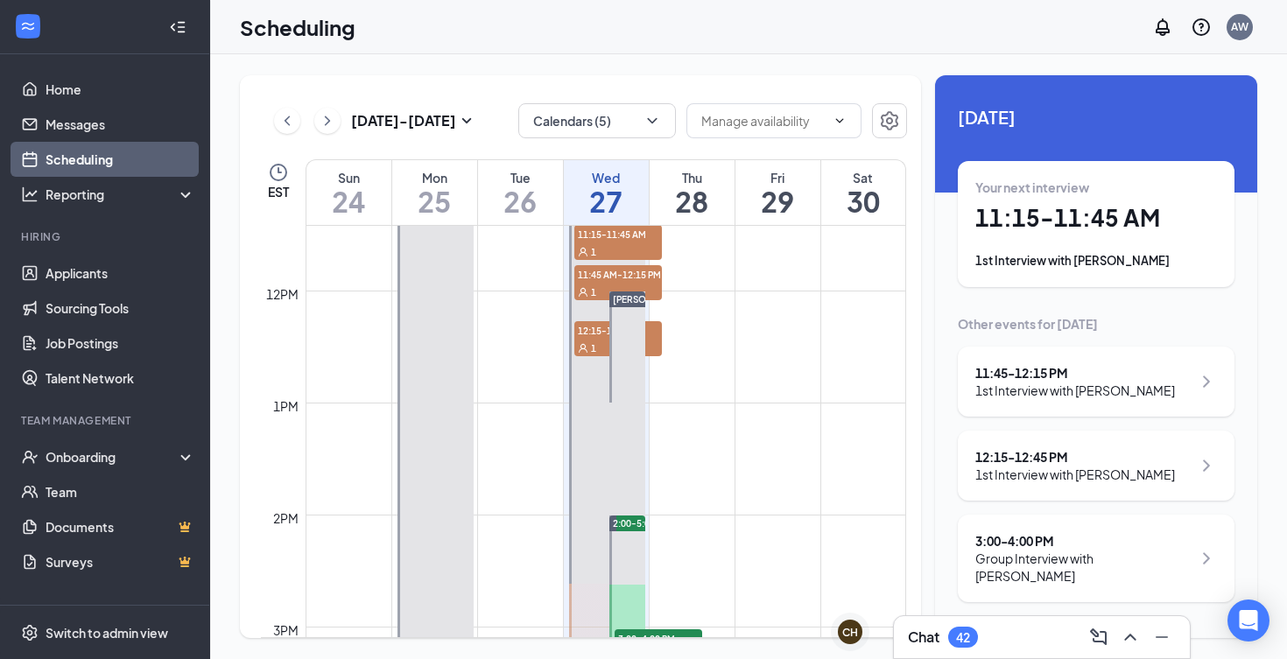
scroll to position [10, 0]
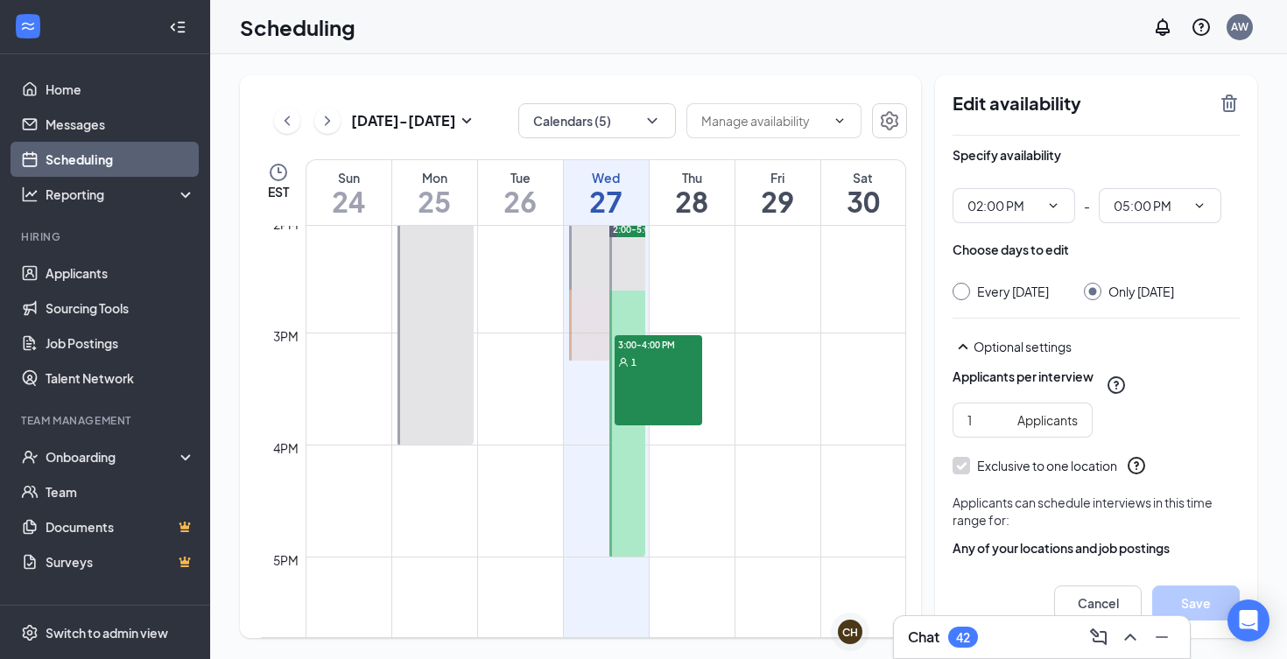
scroll to position [1547, 0]
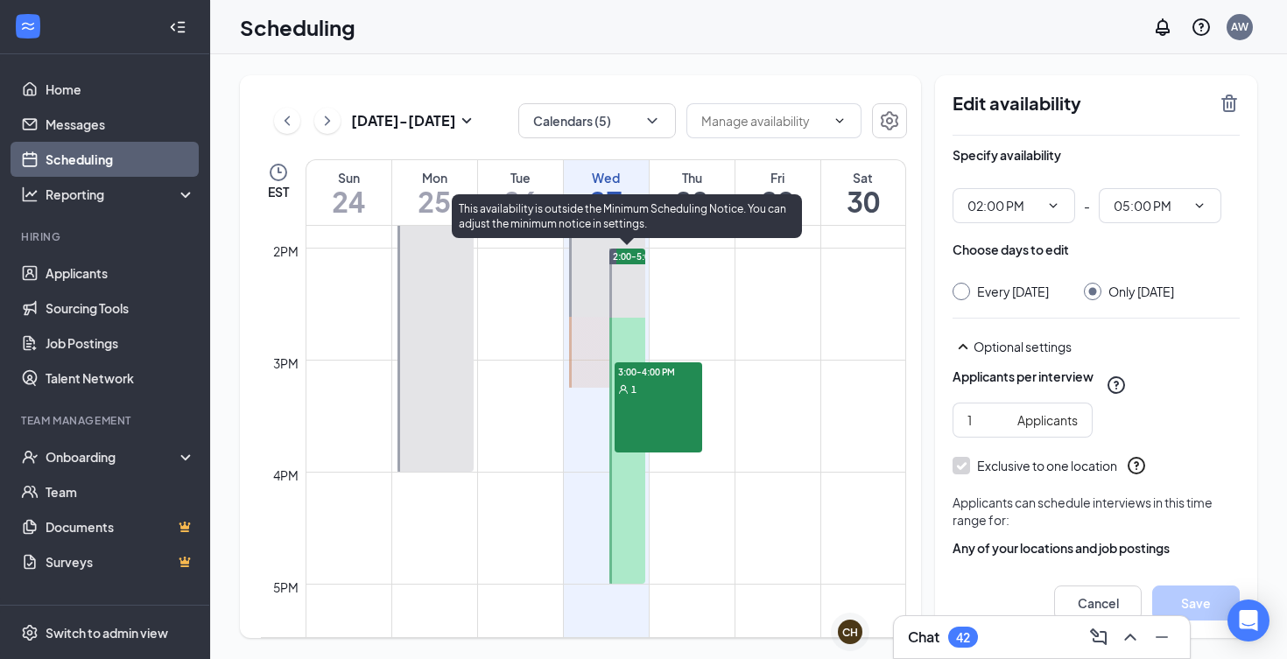
click at [657, 397] on div "3:00-4:00 PM 1" at bounding box center [659, 407] width 88 height 91
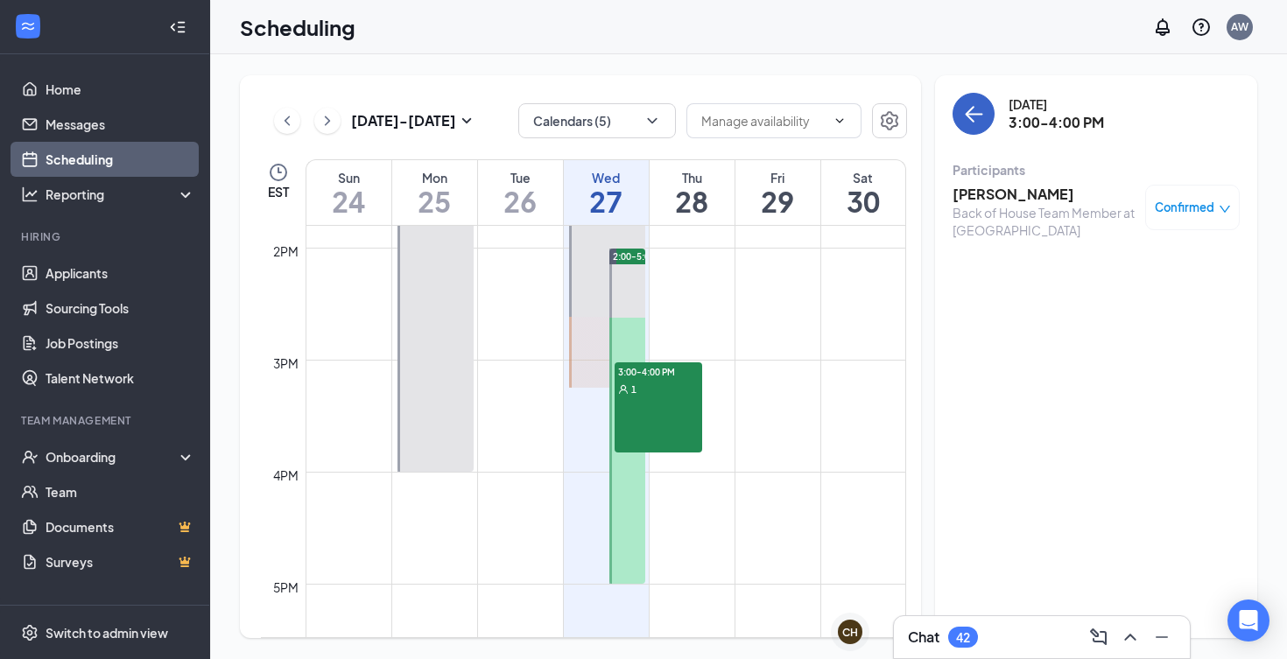
click at [965, 110] on icon "ArrowLeft" at bounding box center [973, 113] width 21 height 21
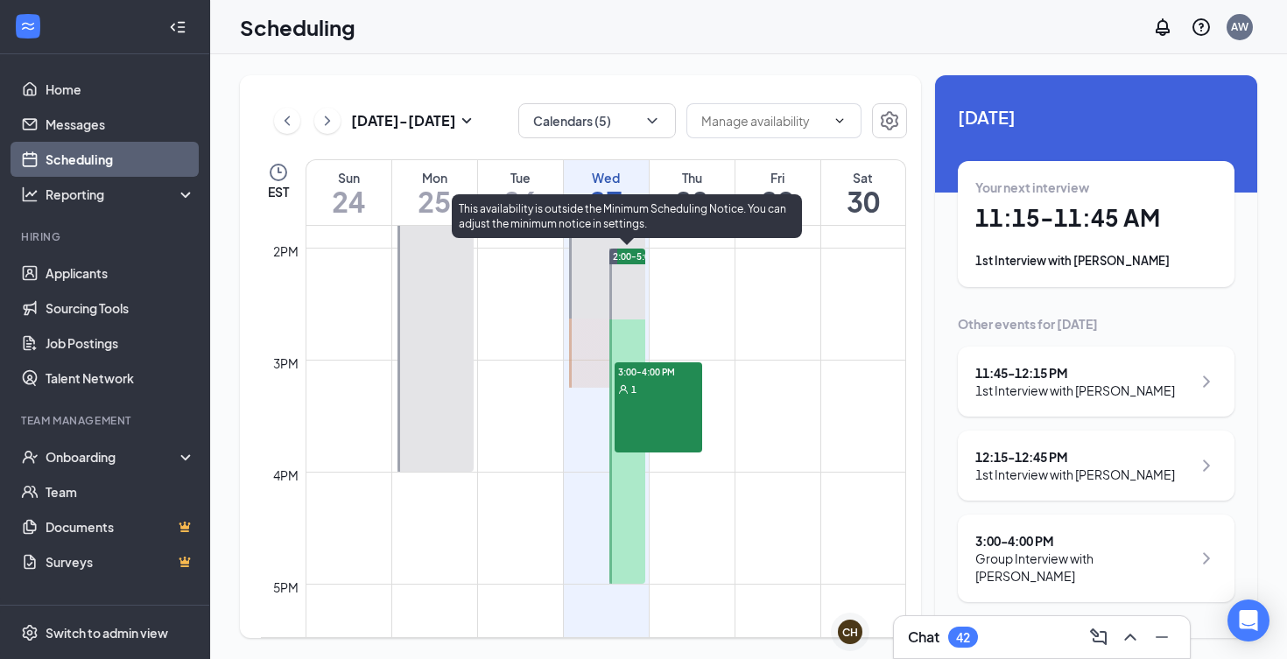
click at [633, 284] on div at bounding box center [627, 416] width 36 height 335
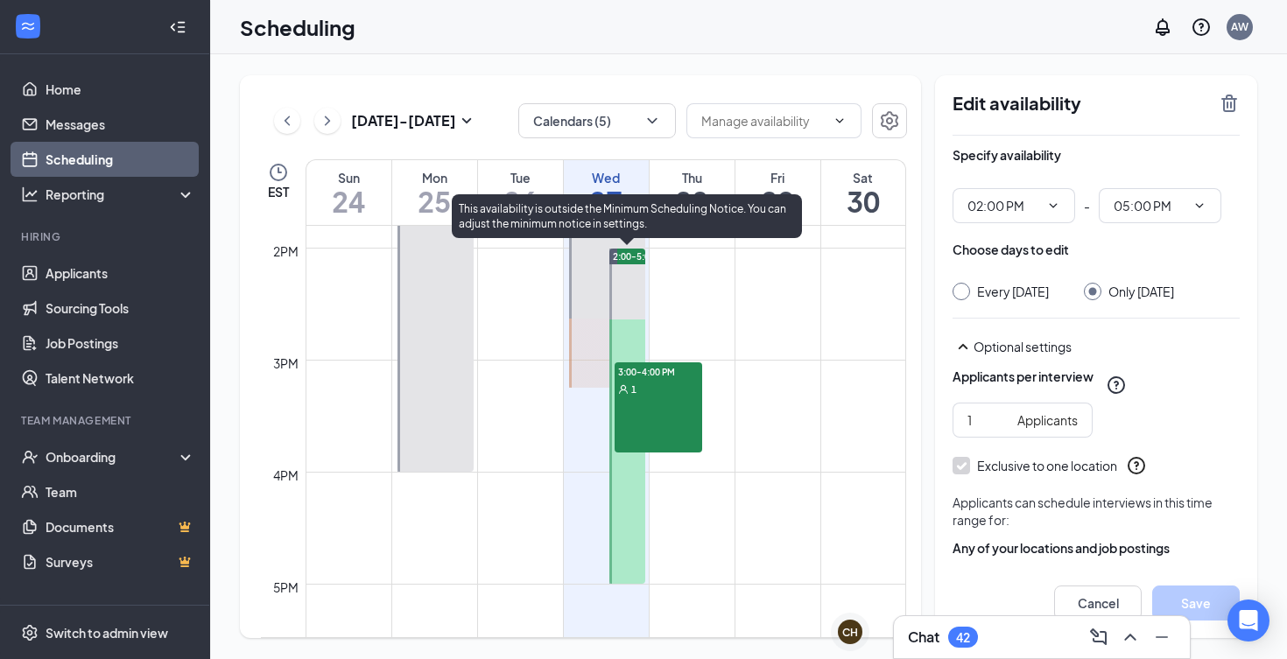
click at [656, 380] on div "1" at bounding box center [659, 389] width 88 height 18
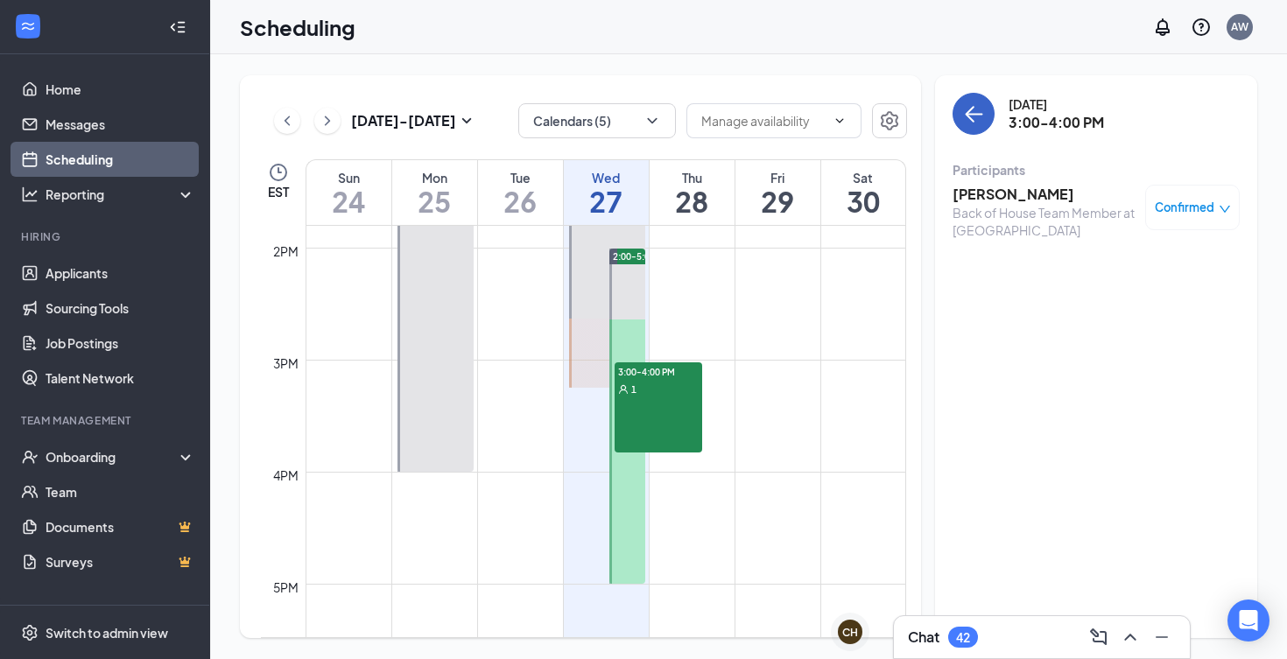
click at [987, 110] on button "back-button" at bounding box center [973, 114] width 42 height 42
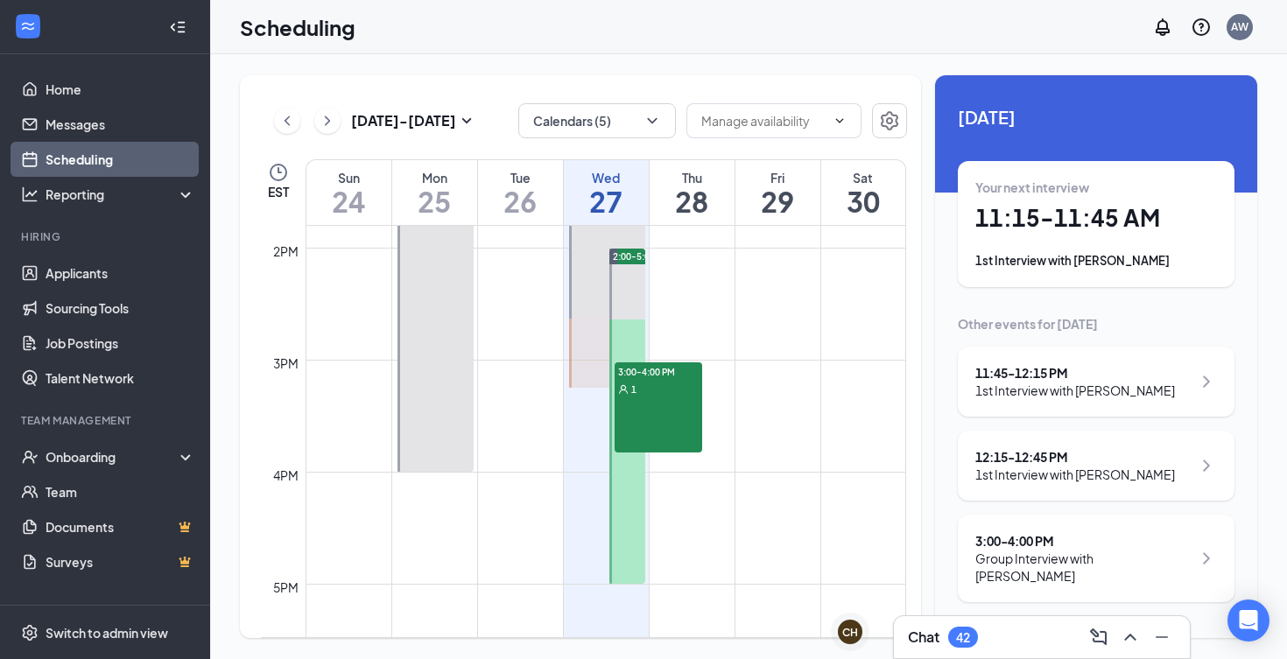
scroll to position [10, 0]
click at [597, 134] on button "Calendars (5)" at bounding box center [597, 120] width 158 height 35
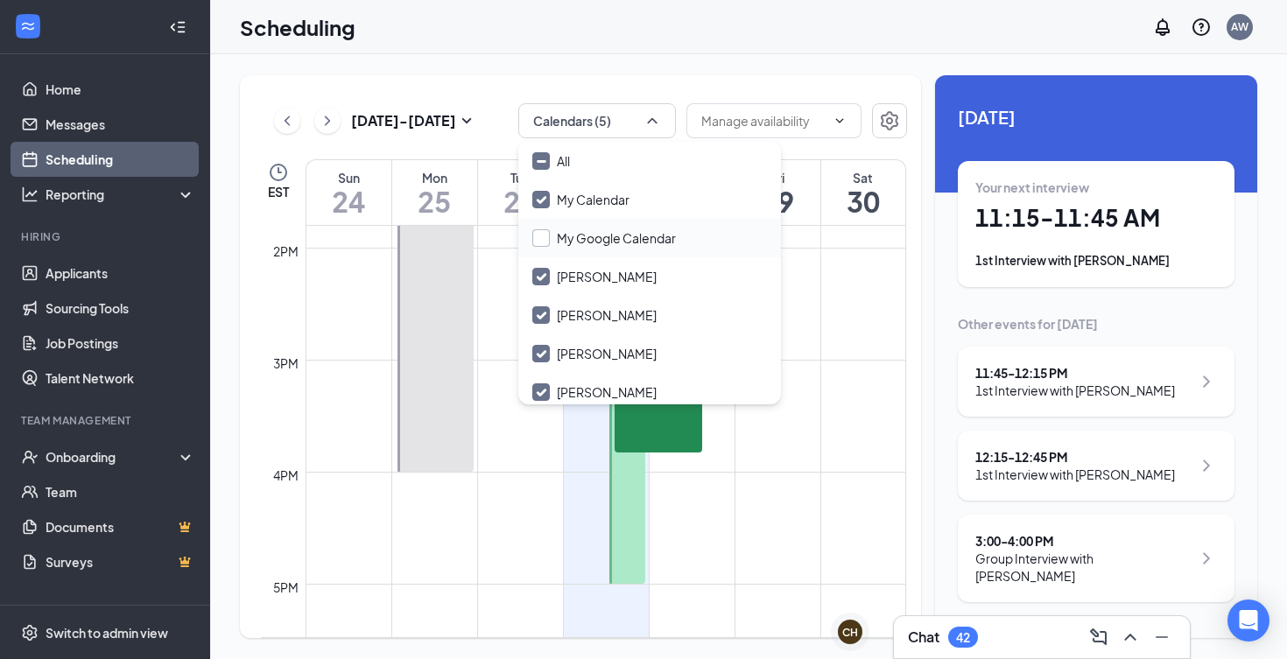
click at [593, 238] on input "My Google Calendar" at bounding box center [604, 238] width 144 height 18
checkbox input "false"
checkbox input "true"
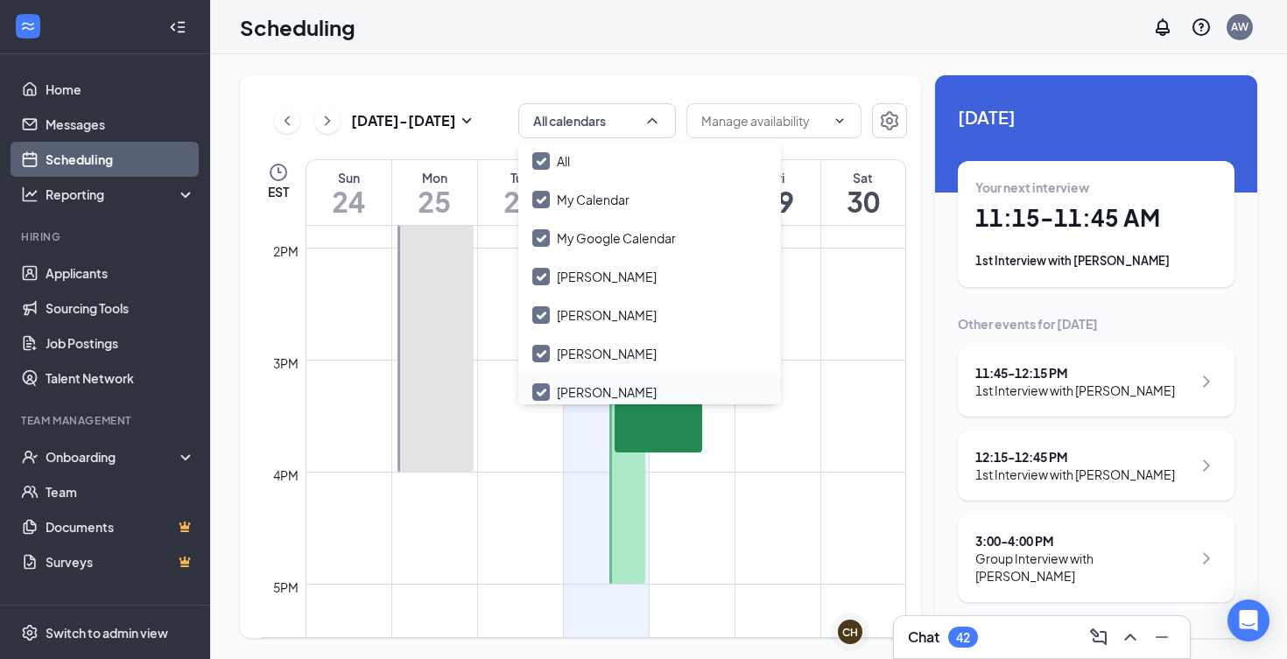
click at [619, 383] on input "[PERSON_NAME]" at bounding box center [594, 392] width 124 height 18
checkbox input "true"
checkbox input "false"
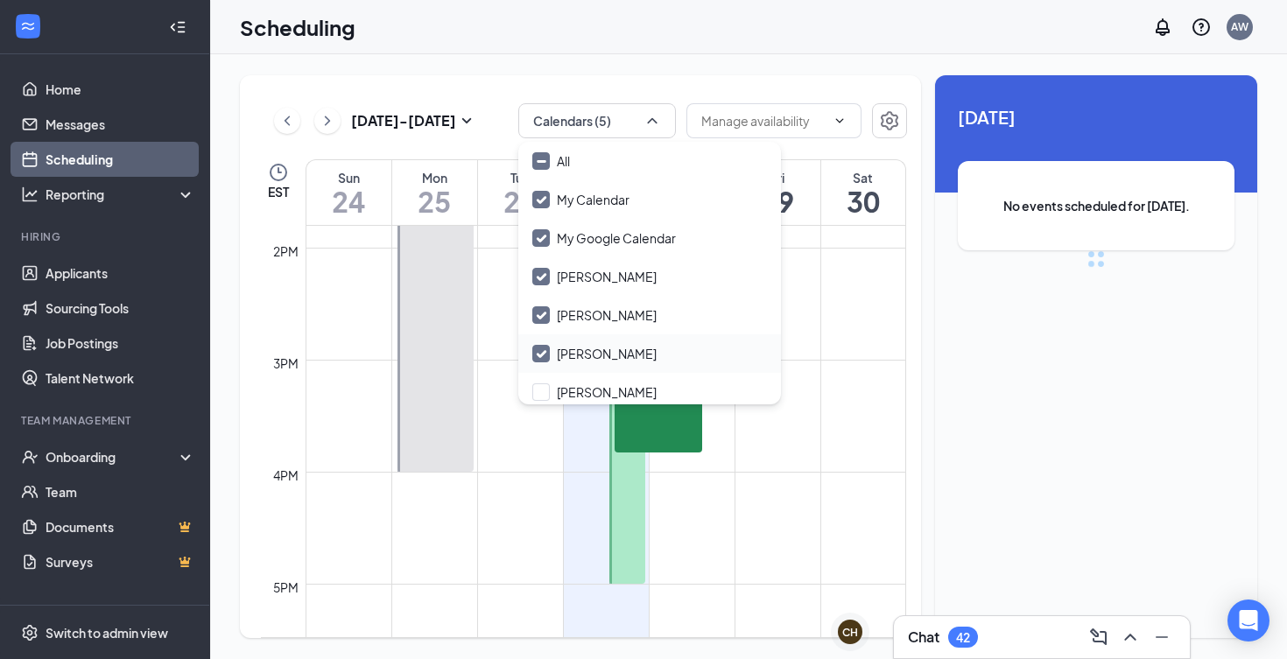
click at [619, 355] on input "[PERSON_NAME]" at bounding box center [594, 354] width 124 height 18
checkbox input "false"
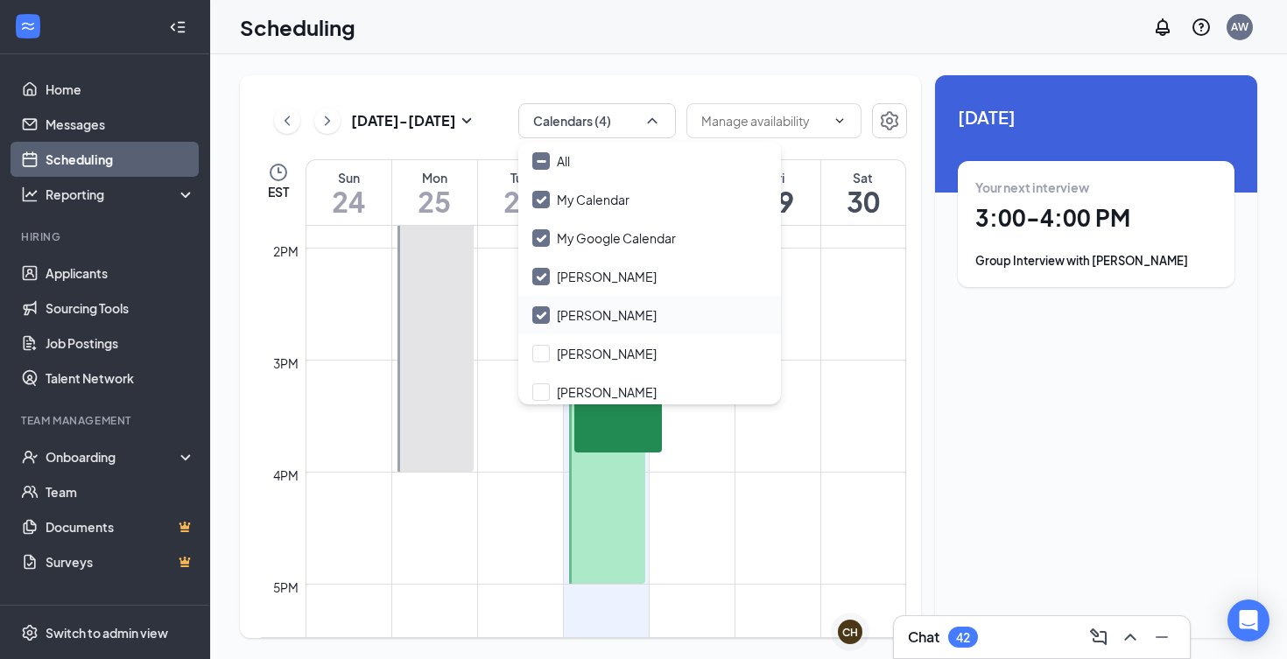
click at [604, 313] on input "[PERSON_NAME]" at bounding box center [594, 315] width 124 height 18
checkbox input "false"
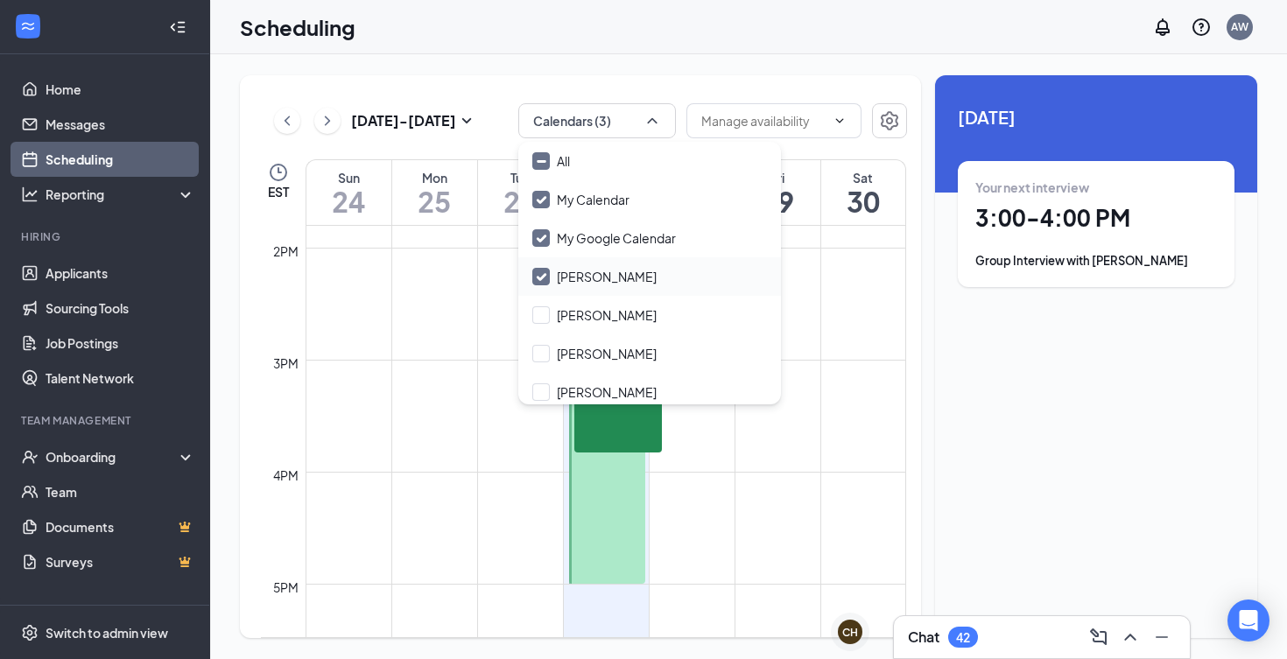
click at [608, 282] on input "[PERSON_NAME]" at bounding box center [594, 277] width 124 height 18
checkbox input "false"
click at [594, 233] on input "My Google Calendar" at bounding box center [604, 238] width 144 height 18
checkbox input "false"
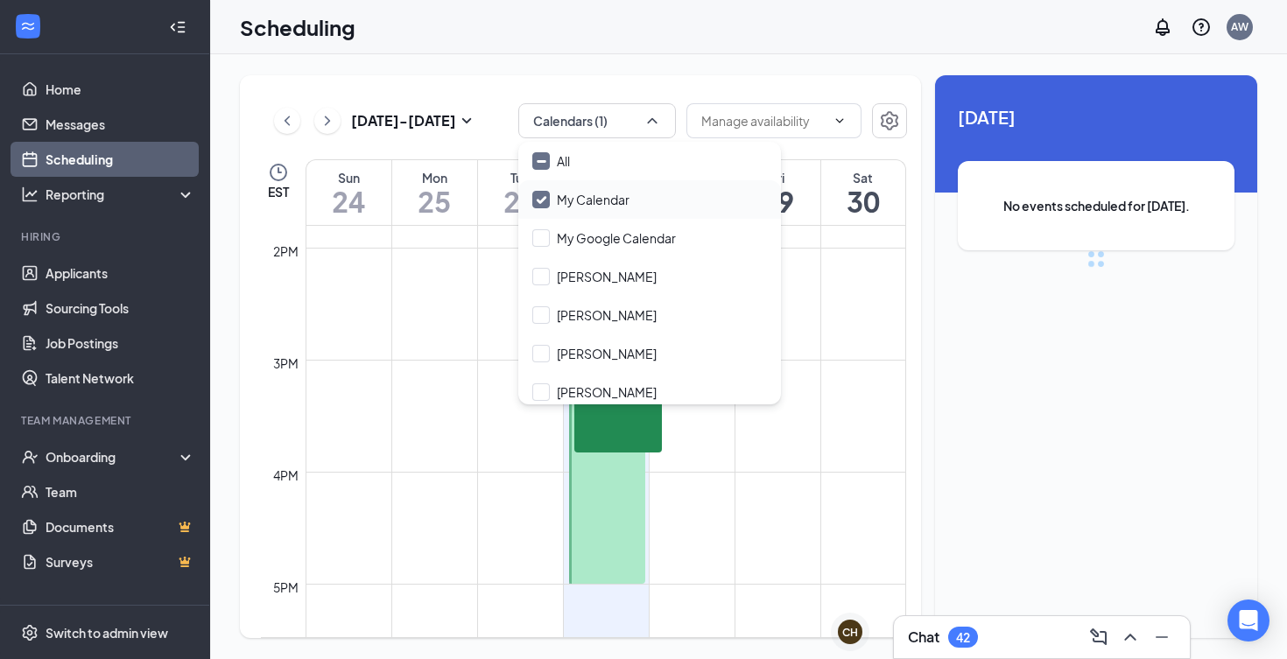
click at [601, 194] on input "My Calendar" at bounding box center [580, 200] width 97 height 18
checkbox input "true"
click at [595, 314] on input "[PERSON_NAME]" at bounding box center [594, 315] width 124 height 18
checkbox input "false"
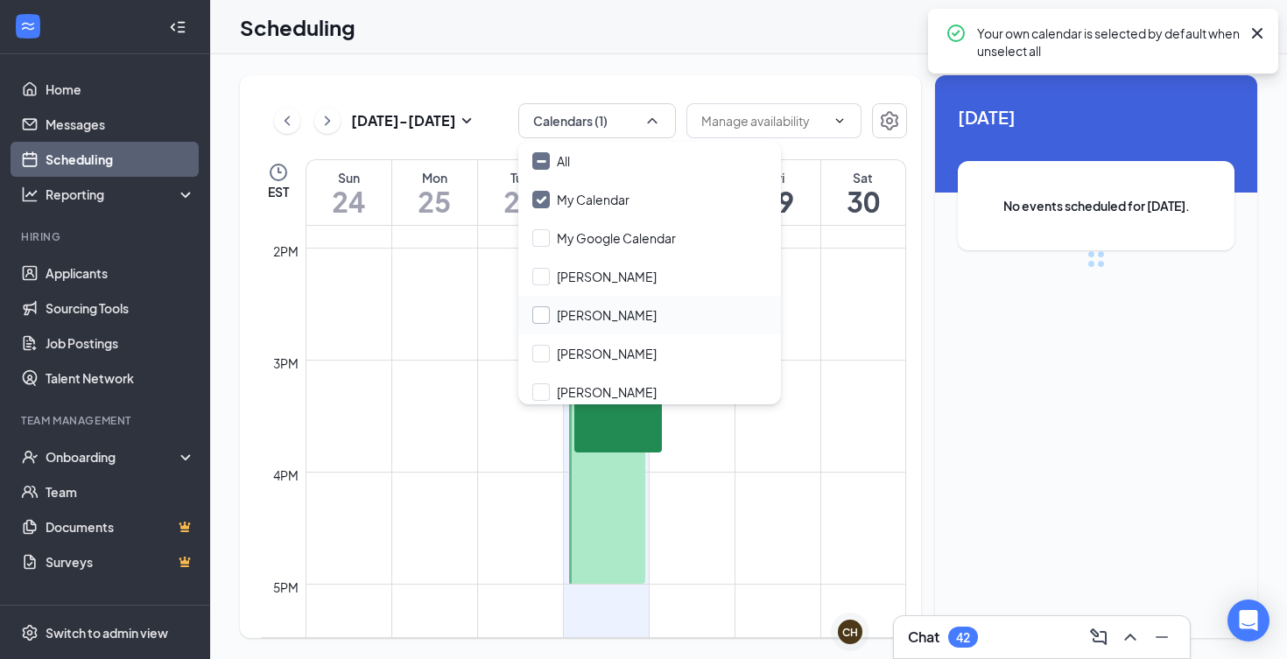
checkbox input "true"
click at [718, 77] on div "[DATE] - [DATE] Calendars (1) EST Sun 24 Mon 25 Tue 26 Wed 27 Thu 28 Fri 29 Sat…" at bounding box center [580, 356] width 681 height 563
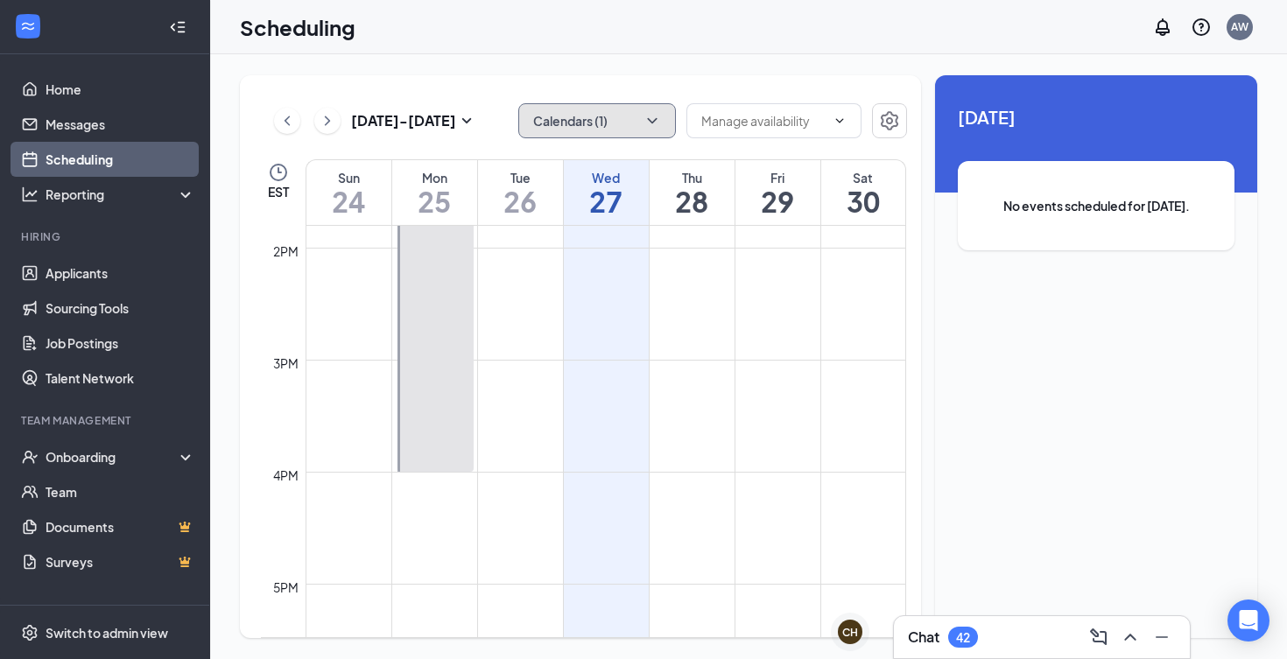
click at [555, 118] on button "Calendars (1)" at bounding box center [597, 120] width 158 height 35
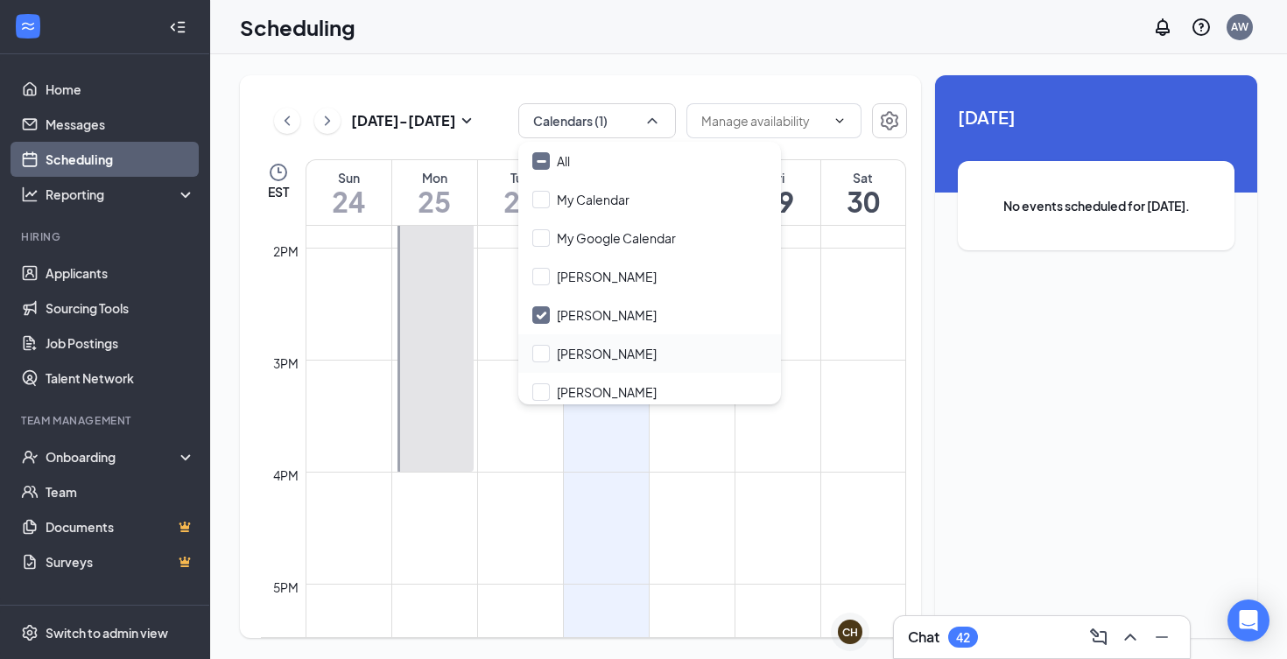
click at [615, 363] on div "[PERSON_NAME]" at bounding box center [649, 353] width 263 height 39
checkbox input "true"
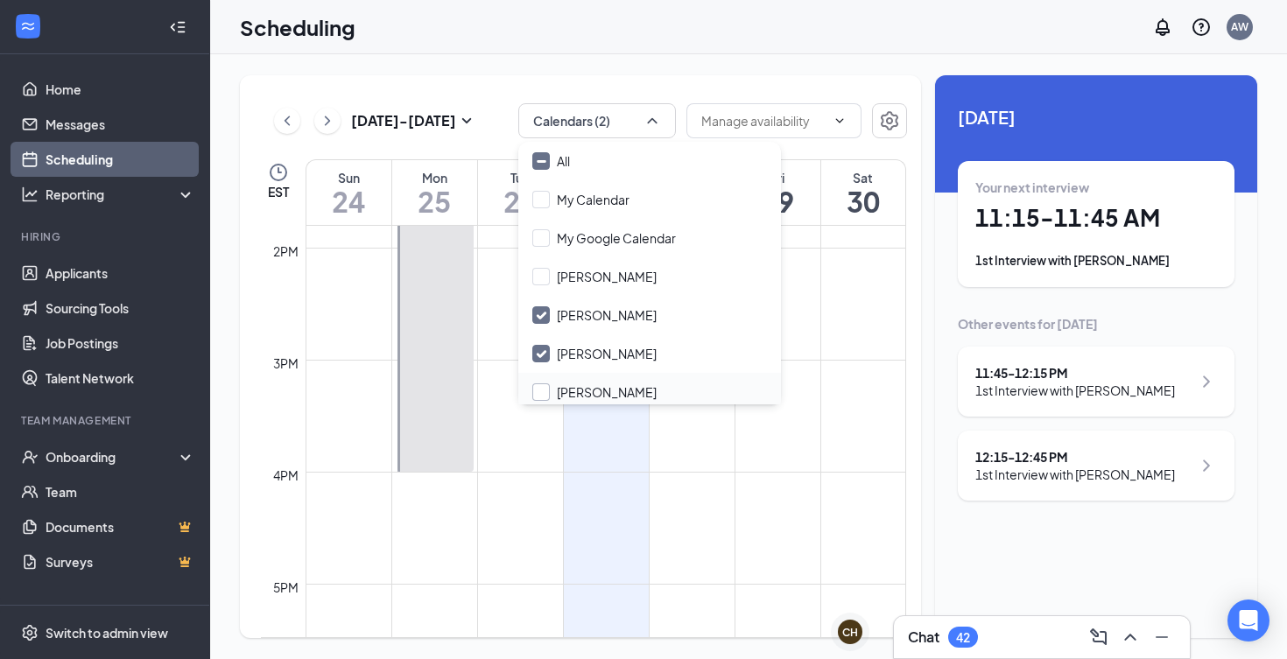
click at [611, 383] on input "[PERSON_NAME]" at bounding box center [594, 392] width 124 height 18
checkbox input "true"
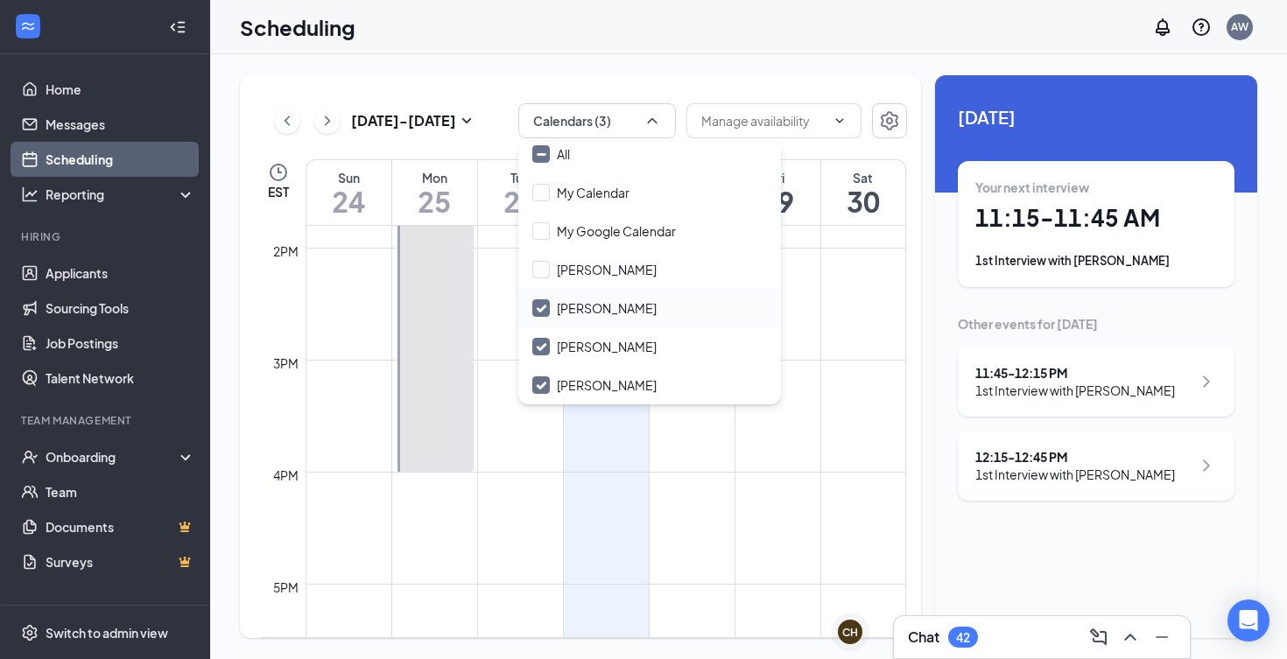
click at [576, 296] on div "[PERSON_NAME]" at bounding box center [649, 308] width 263 height 39
checkbox input "false"
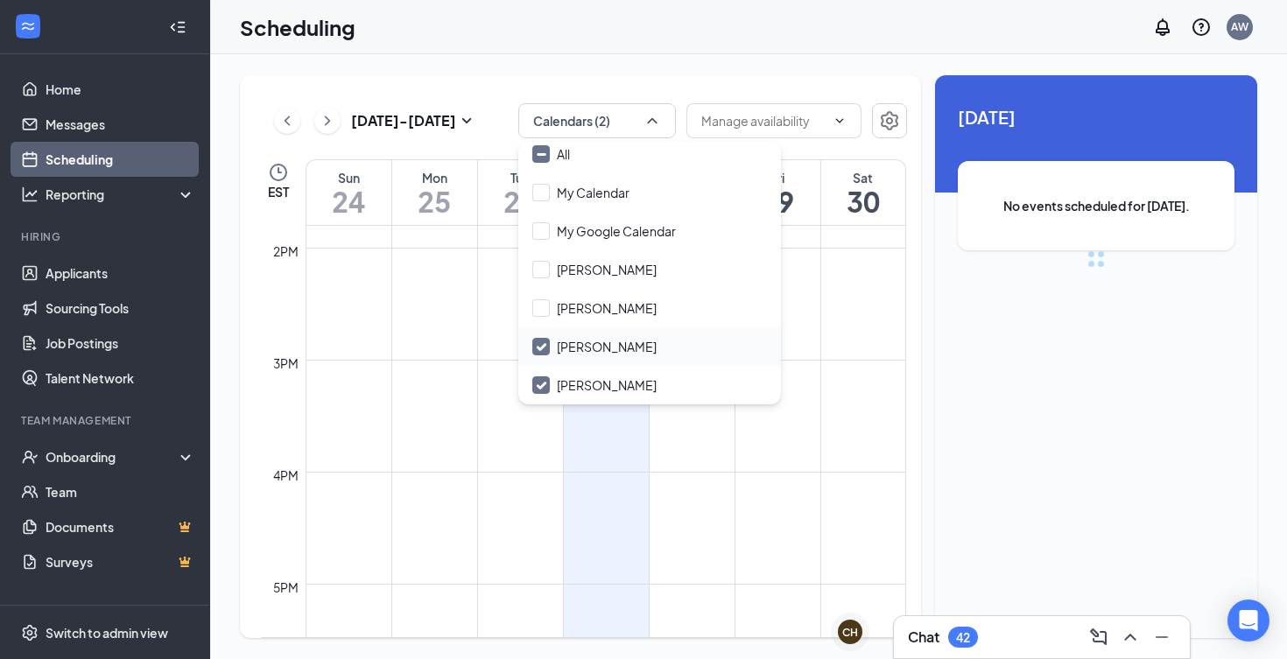
click at [589, 331] on div "[PERSON_NAME]" at bounding box center [649, 346] width 263 height 39
checkbox input "false"
click at [589, 390] on input "[PERSON_NAME]" at bounding box center [594, 385] width 124 height 18
checkbox input "true"
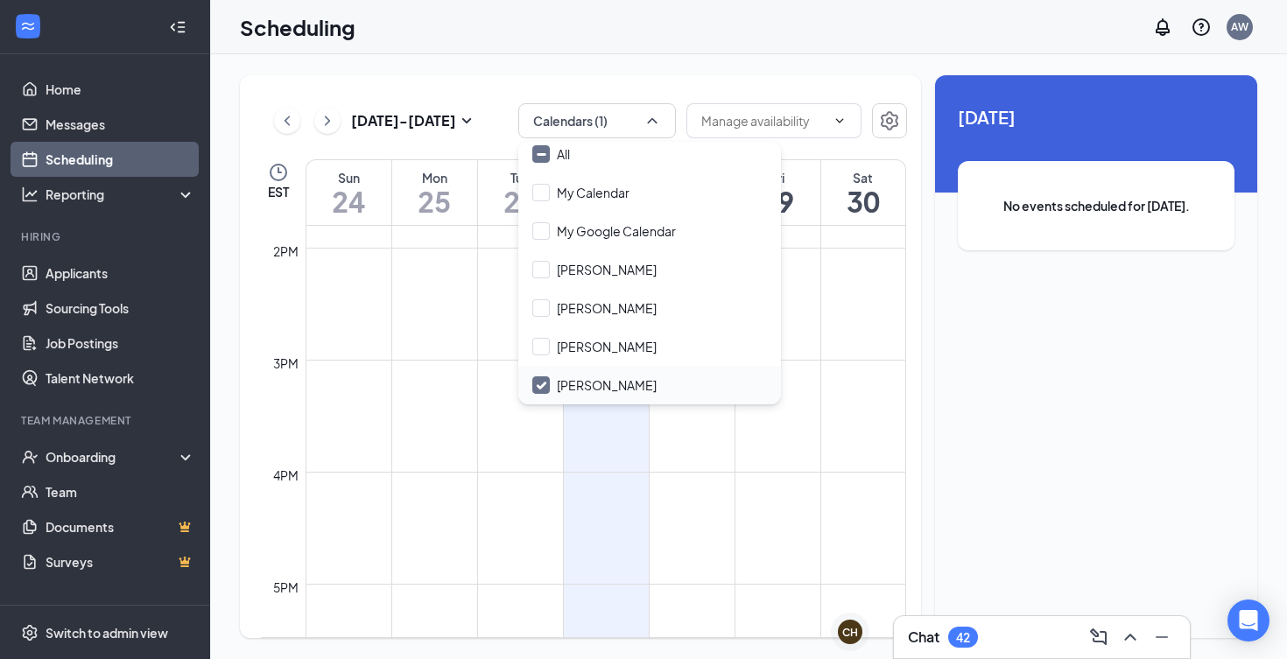
checkbox input "false"
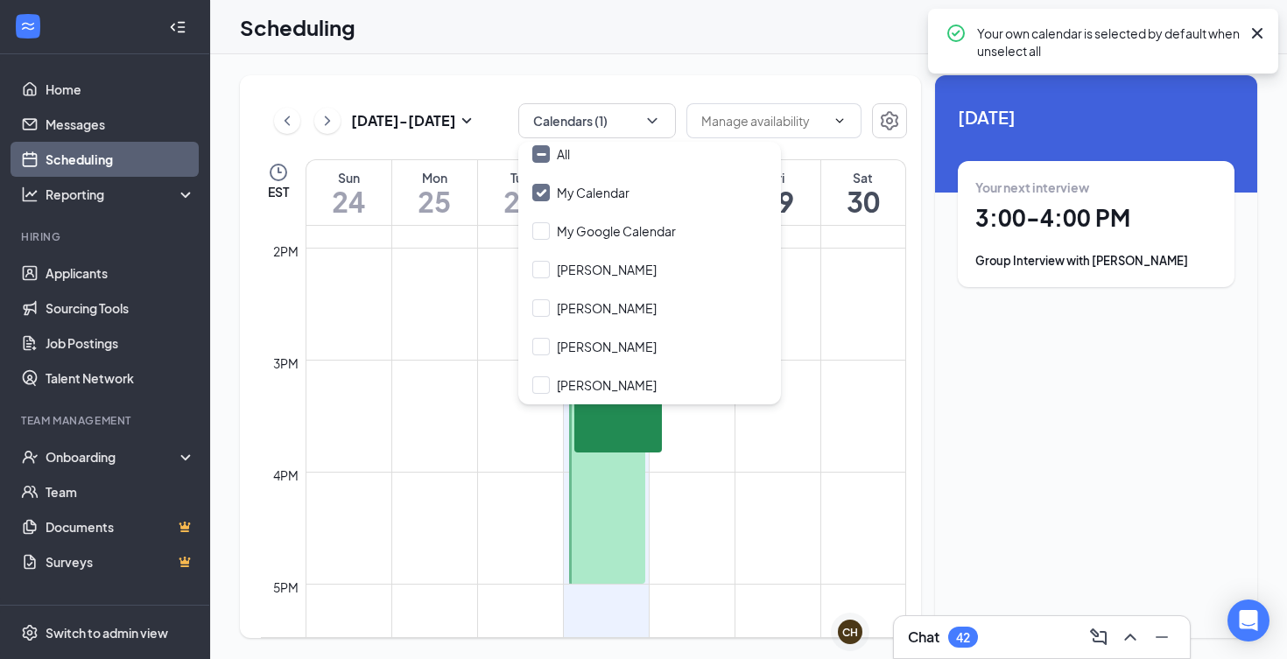
click at [499, 52] on div "Scheduling AW" at bounding box center [748, 27] width 1077 height 54
